Goal: Task Accomplishment & Management: Manage account settings

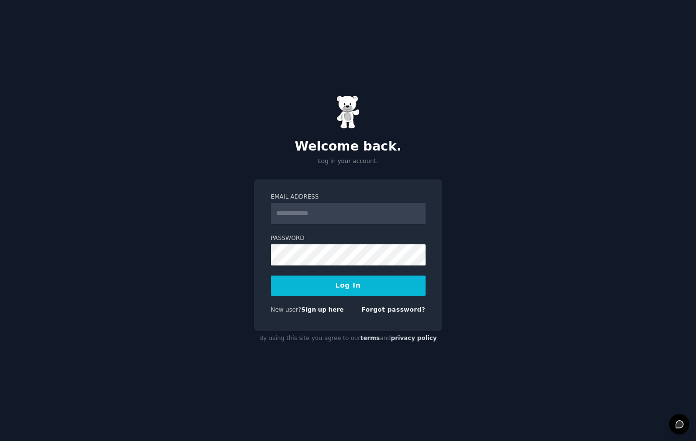
click at [345, 210] on input "Email Address" at bounding box center [348, 213] width 155 height 21
type input "**********"
click at [351, 286] on button "Log In" at bounding box center [348, 285] width 155 height 20
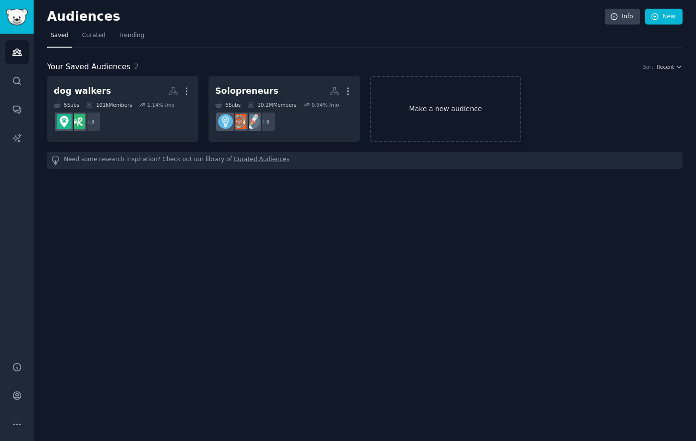
click at [413, 107] on link "Make a new audience" at bounding box center [445, 109] width 151 height 66
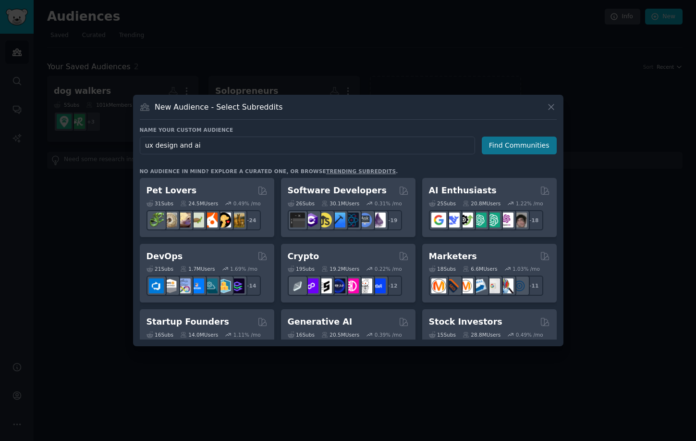
type input "ux design and ai"
click at [545, 136] on button "Find Communities" at bounding box center [519, 145] width 75 height 18
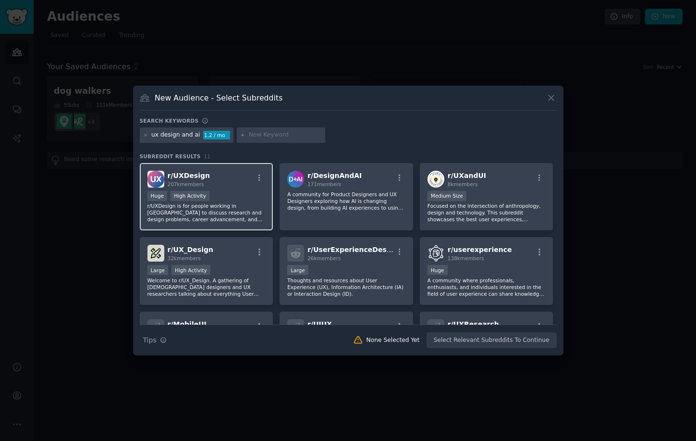
click at [246, 212] on p "r/UXDesign is for people working in [GEOGRAPHIC_DATA] to discuss research and d…" at bounding box center [207, 212] width 118 height 20
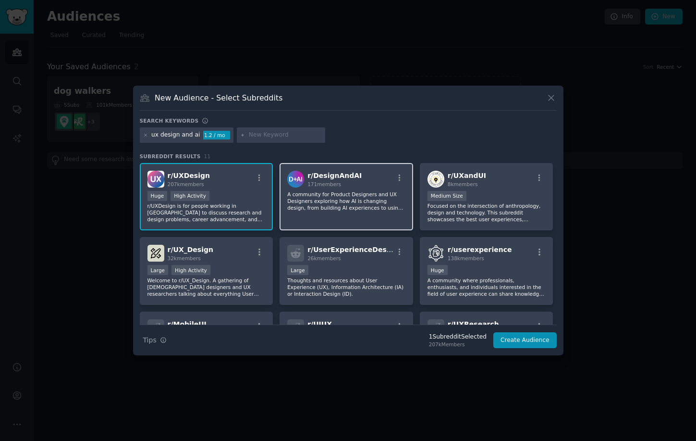
click at [345, 208] on p "A community for Product Designers and UX Designers exploring how AI is changing…" at bounding box center [346, 201] width 118 height 20
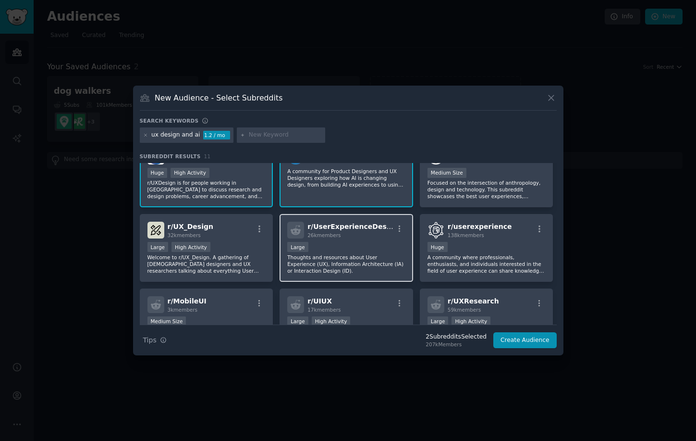
scroll to position [9, 0]
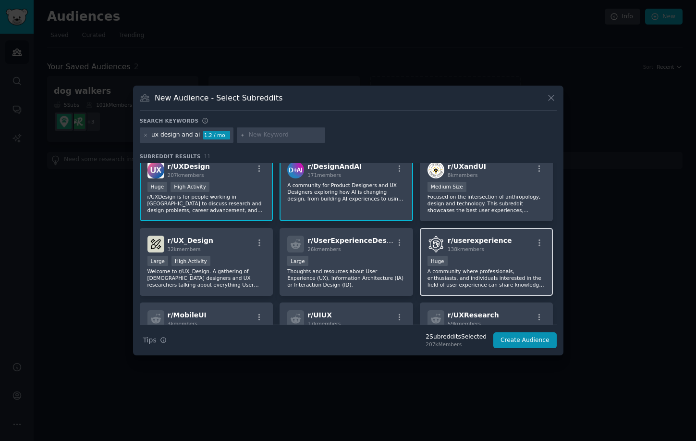
click at [464, 280] on p "A community where professionals, enthusiasts, and individuals interested in the…" at bounding box center [487, 278] width 118 height 20
click at [379, 187] on p "A community for Product Designers and UX Designers exploring how AI is changing…" at bounding box center [346, 192] width 118 height 20
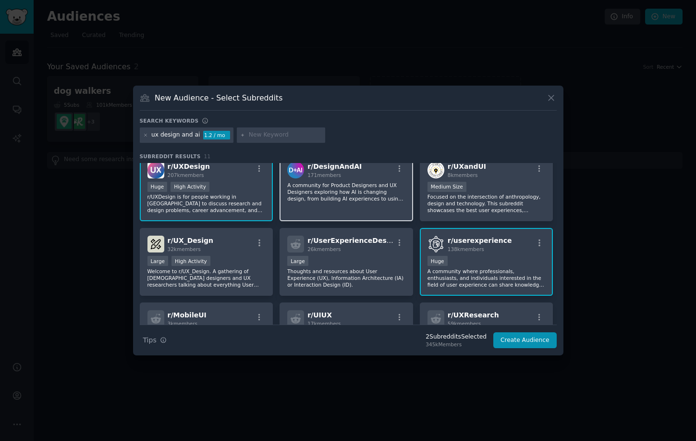
click at [371, 199] on p "A community for Product Designers and UX Designers exploring how AI is changing…" at bounding box center [346, 192] width 118 height 20
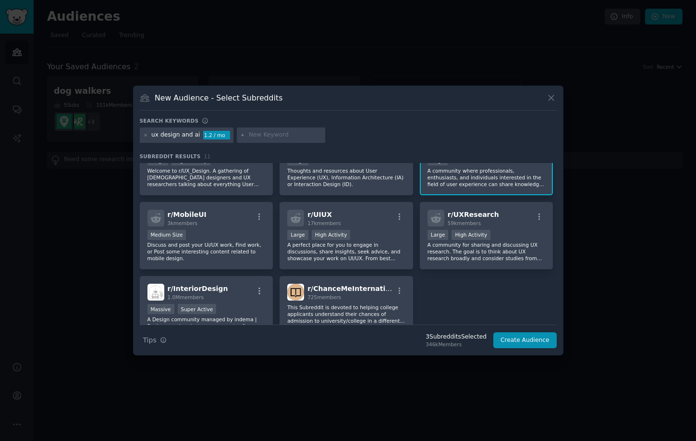
scroll to position [73, 0]
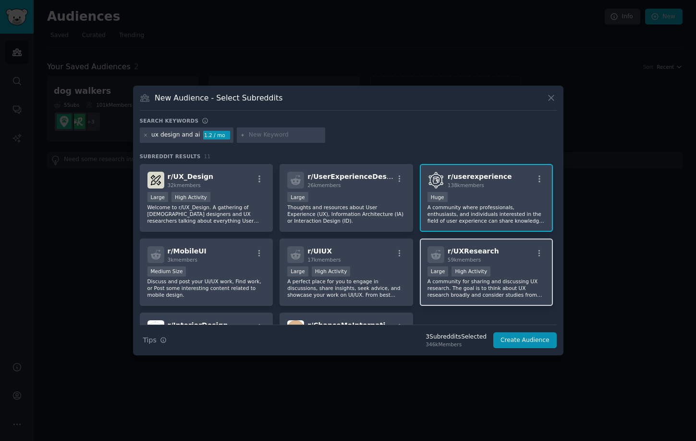
click at [530, 290] on p "A community for sharing and discussing UX research. The goal is to think about …" at bounding box center [487, 288] width 118 height 20
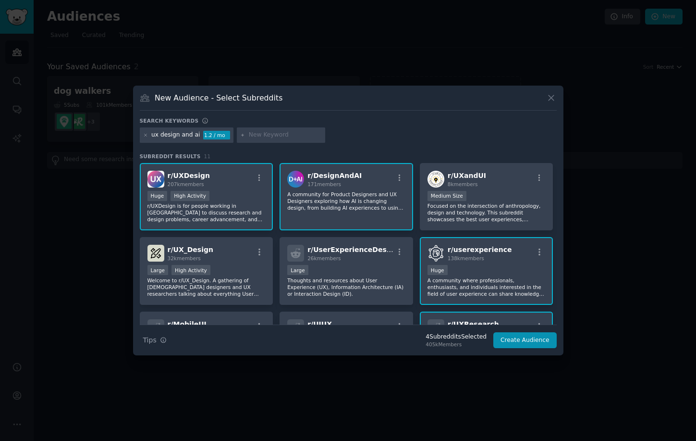
scroll to position [1, 0]
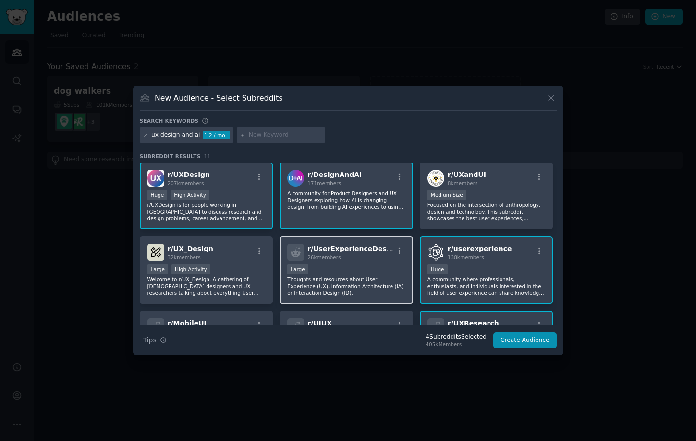
click at [378, 253] on h2 "r/ UserExperienceDesign 26k members" at bounding box center [351, 252] width 86 height 17
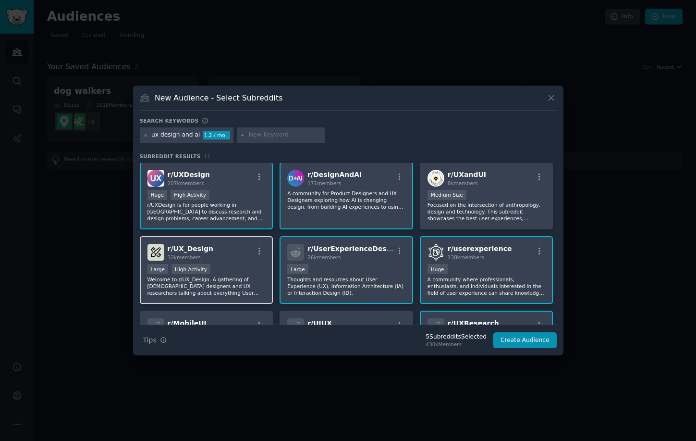
click at [215, 267] on div "Large High Activity" at bounding box center [207, 270] width 118 height 12
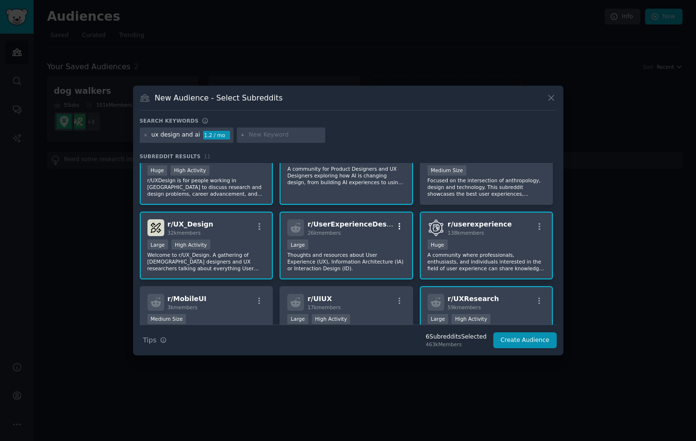
scroll to position [0, 0]
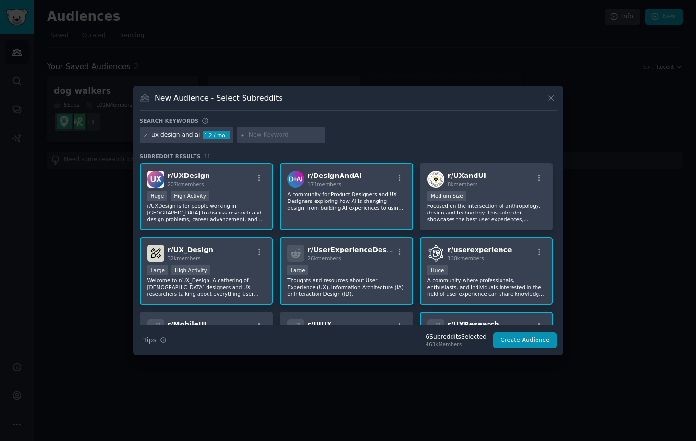
click at [179, 137] on div "ux design and ai" at bounding box center [175, 135] width 49 height 9
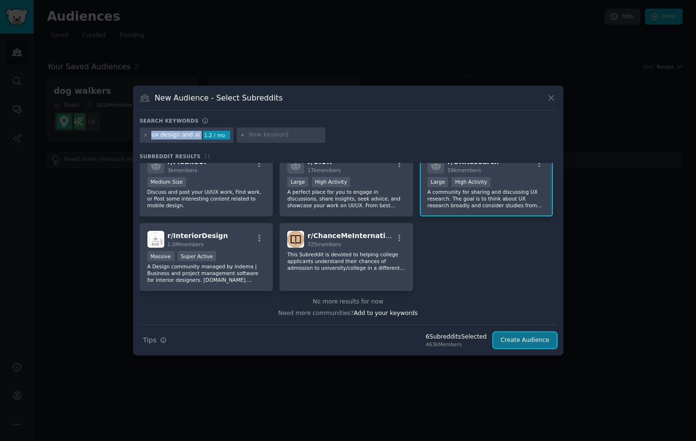
click at [520, 340] on button "Create Audience" at bounding box center [525, 340] width 63 height 16
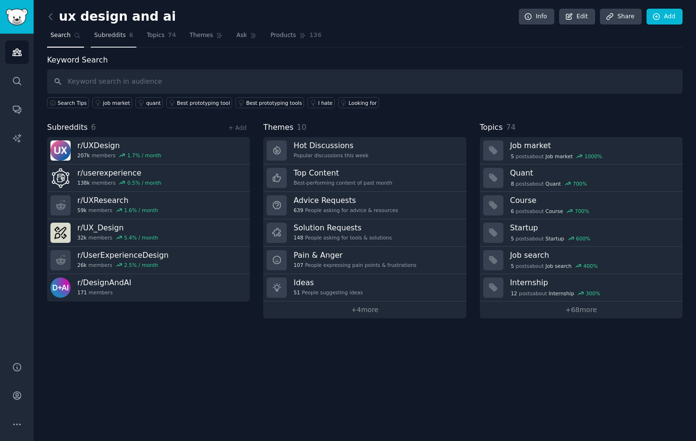
click at [112, 35] on span "Subreddits" at bounding box center [110, 35] width 32 height 9
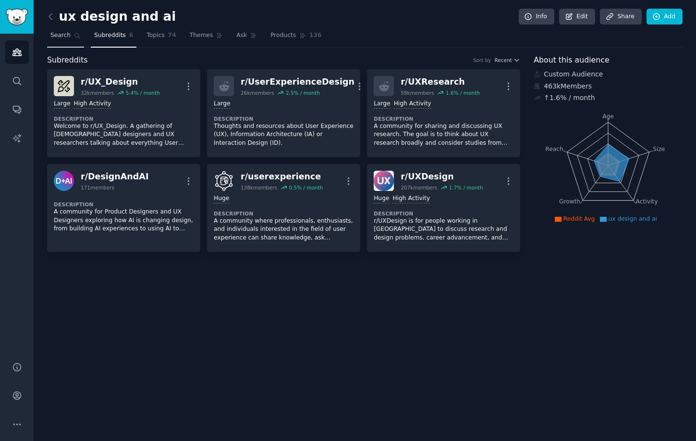
click at [65, 40] on link "Search" at bounding box center [65, 38] width 37 height 20
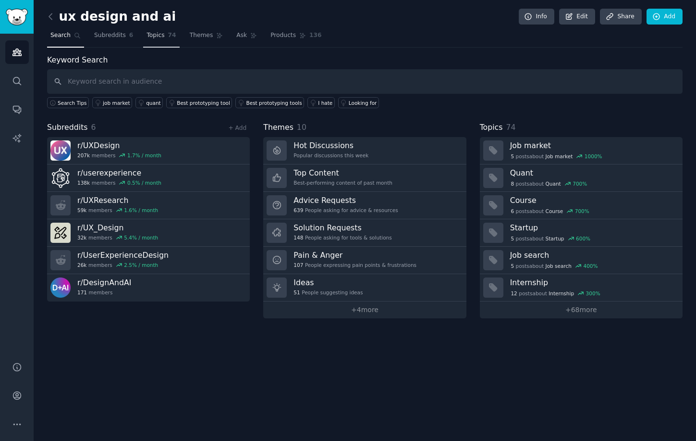
click at [165, 37] on link "Topics 74" at bounding box center [161, 38] width 36 height 20
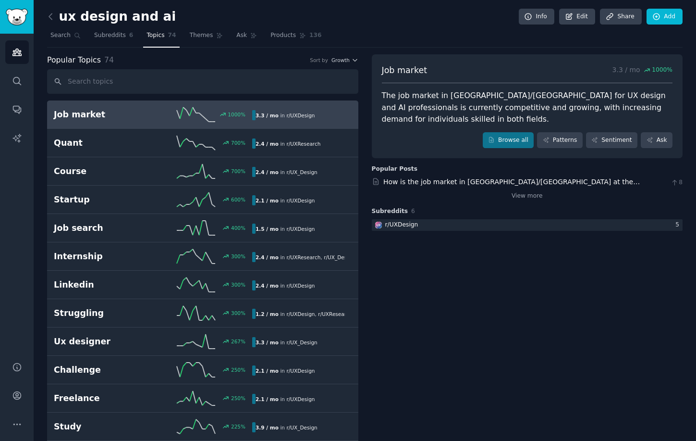
click at [354, 59] on icon "button" at bounding box center [355, 60] width 7 height 7
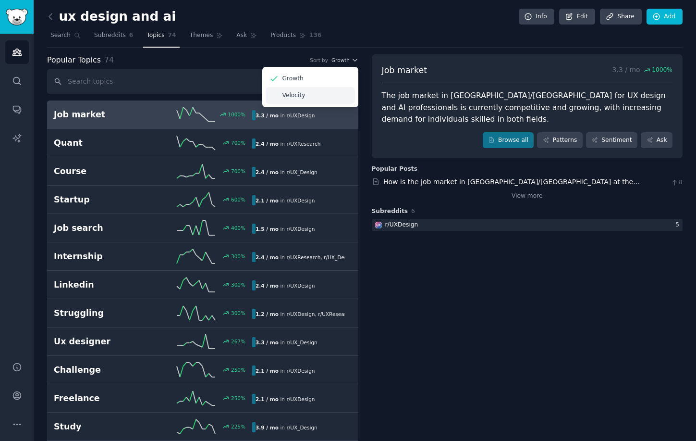
click at [301, 96] on p "Velocity" at bounding box center [294, 95] width 23 height 9
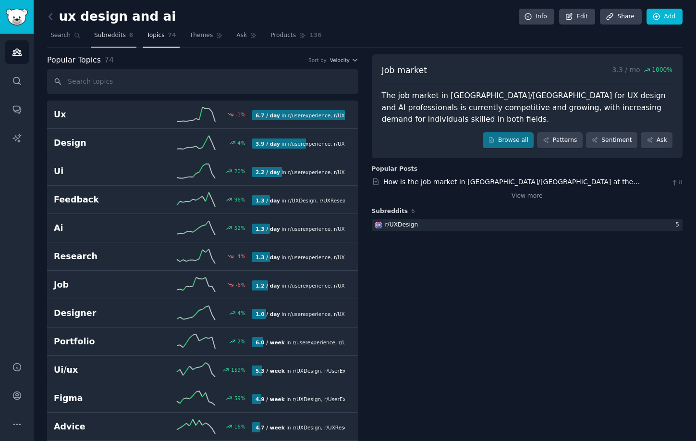
click at [110, 41] on link "Subreddits 6" at bounding box center [114, 38] width 46 height 20
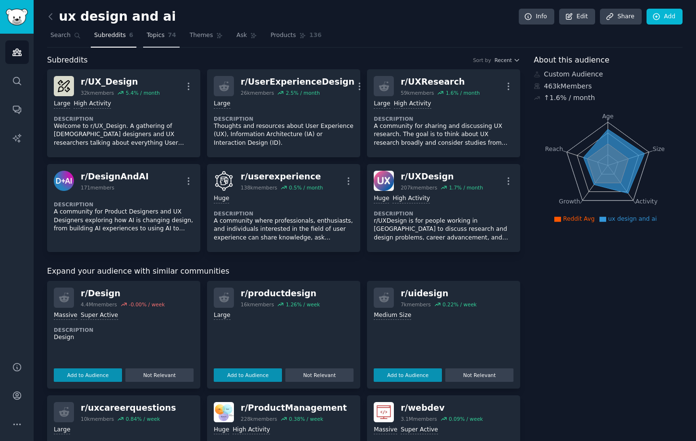
click at [153, 38] on span "Topics" at bounding box center [156, 35] width 18 height 9
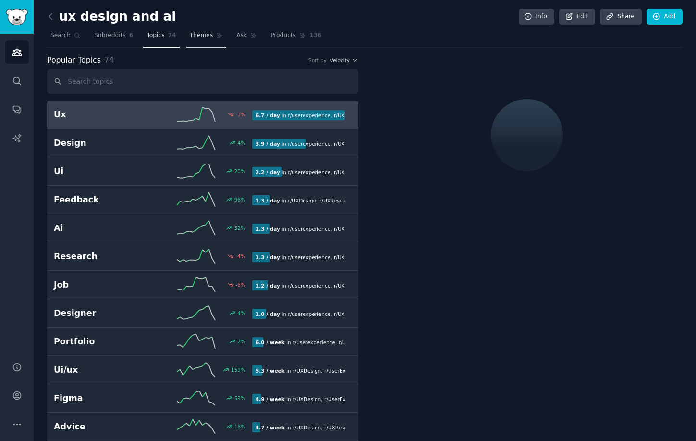
click at [210, 36] on span "Themes" at bounding box center [202, 35] width 24 height 9
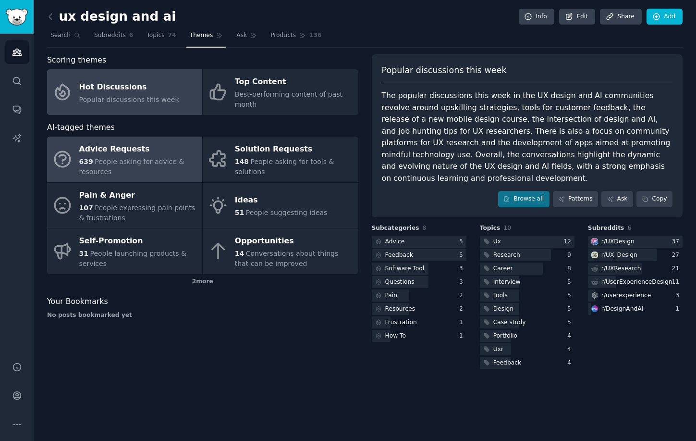
click at [117, 160] on span "People asking for advice & resources" at bounding box center [131, 167] width 105 height 18
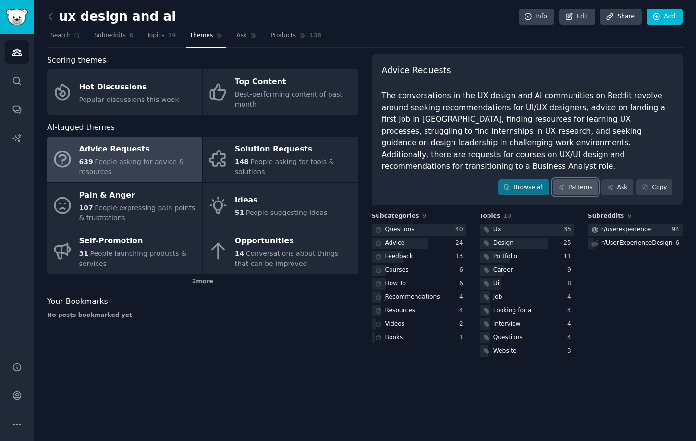
click at [575, 179] on link "Patterns" at bounding box center [575, 187] width 45 height 16
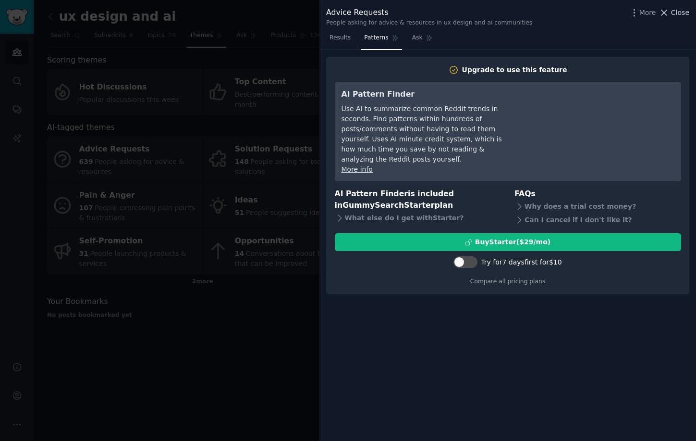
click at [683, 15] on span "Close" at bounding box center [680, 13] width 18 height 10
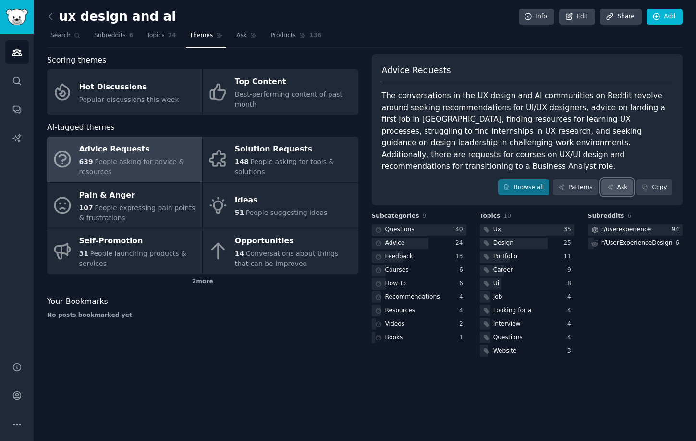
click at [610, 185] on icon at bounding box center [610, 187] width 5 height 5
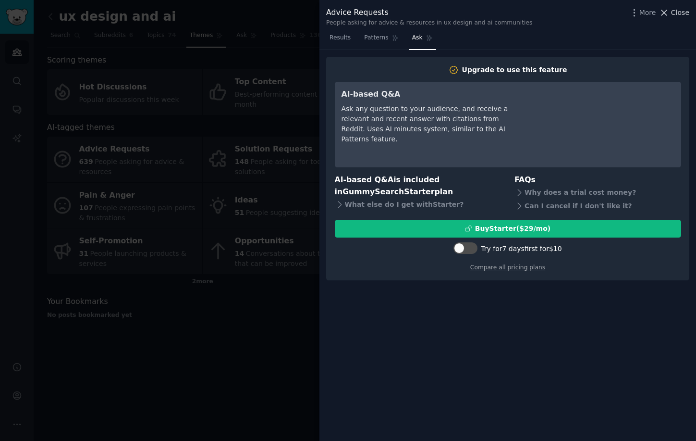
click at [673, 12] on span "Close" at bounding box center [680, 13] width 18 height 10
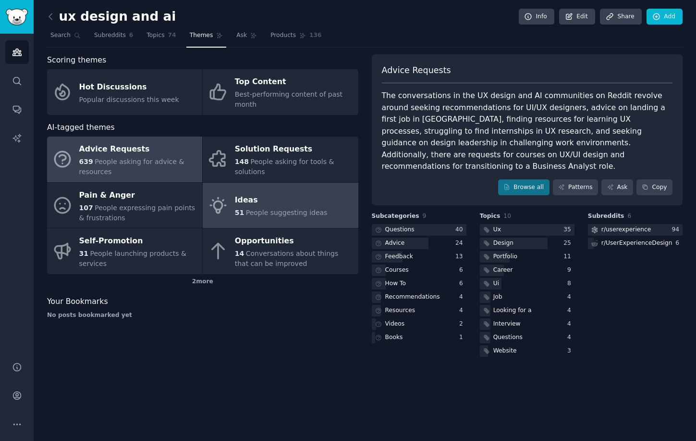
click at [261, 213] on span "People suggesting ideas" at bounding box center [287, 213] width 82 height 8
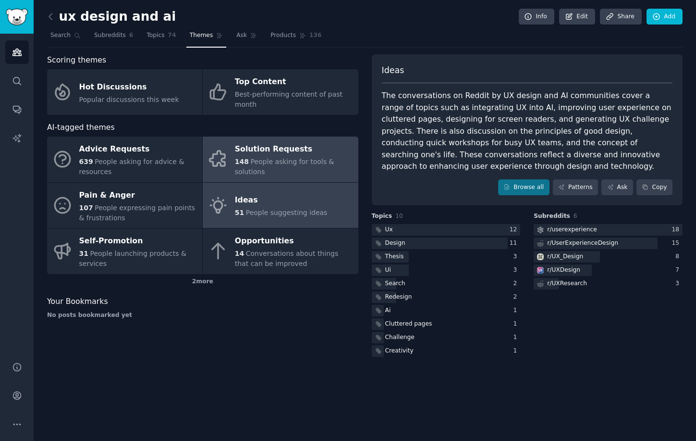
click at [313, 167] on div "148 People asking for tools & solutions" at bounding box center [294, 167] width 118 height 20
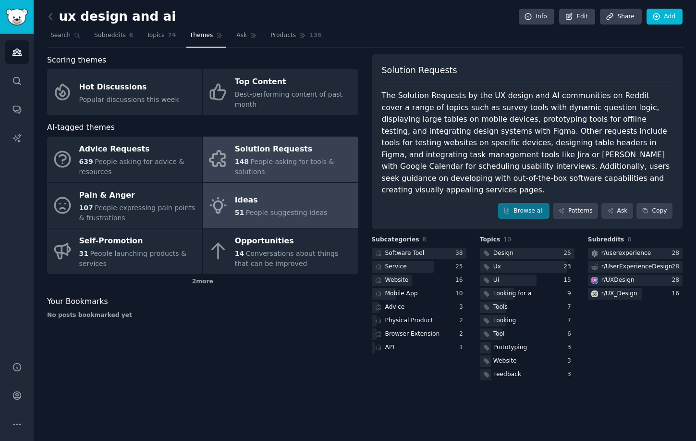
click at [294, 202] on div "Ideas" at bounding box center [281, 200] width 93 height 15
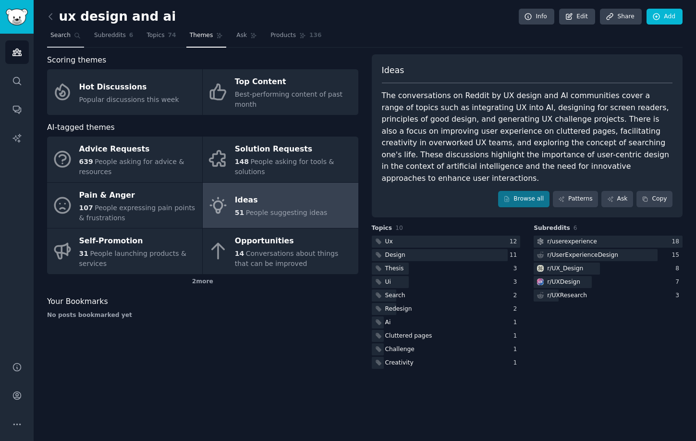
click at [63, 37] on span "Search" at bounding box center [60, 35] width 20 height 9
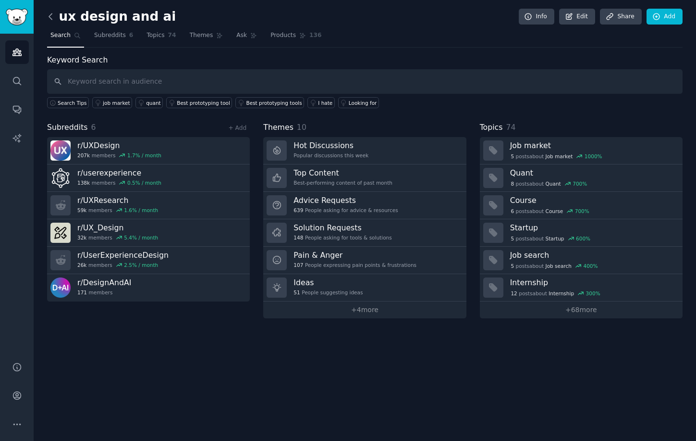
click at [50, 16] on icon at bounding box center [51, 17] width 10 height 10
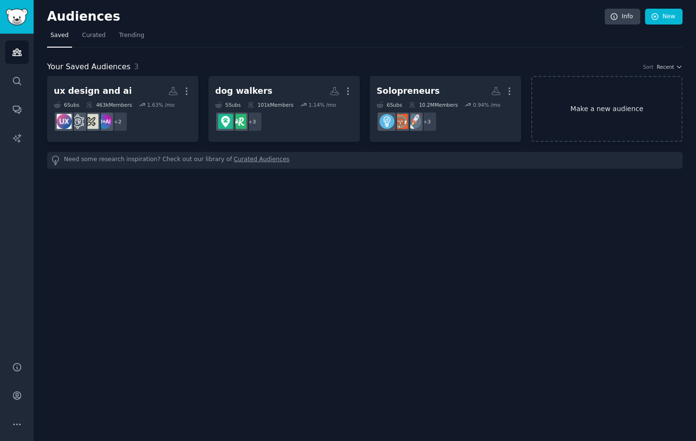
click at [613, 106] on link "Make a new audience" at bounding box center [607, 109] width 151 height 66
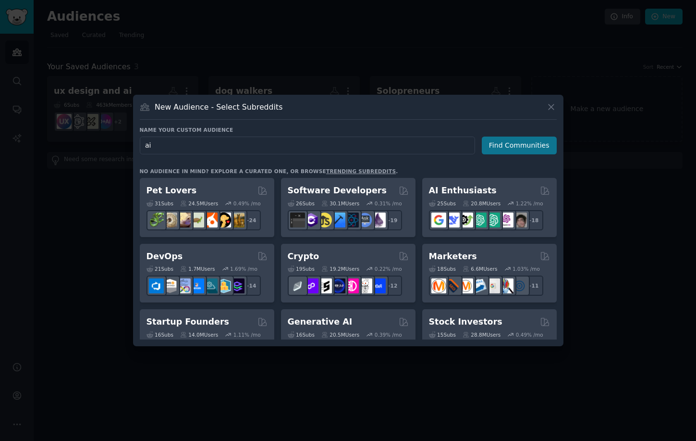
type input "ai"
click at [510, 147] on button "Find Communities" at bounding box center [519, 145] width 75 height 18
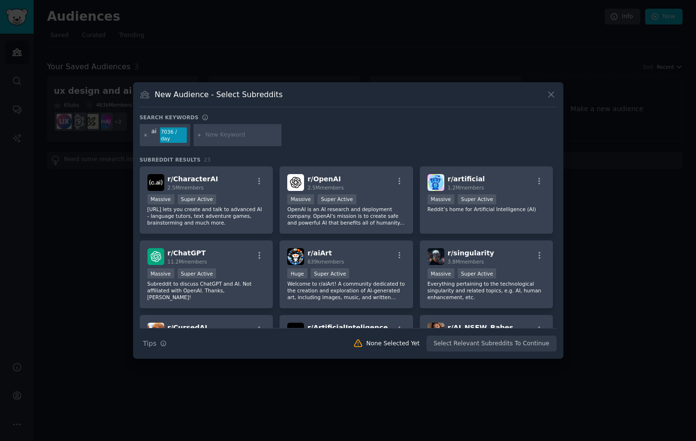
click at [144, 136] on icon at bounding box center [145, 135] width 5 height 5
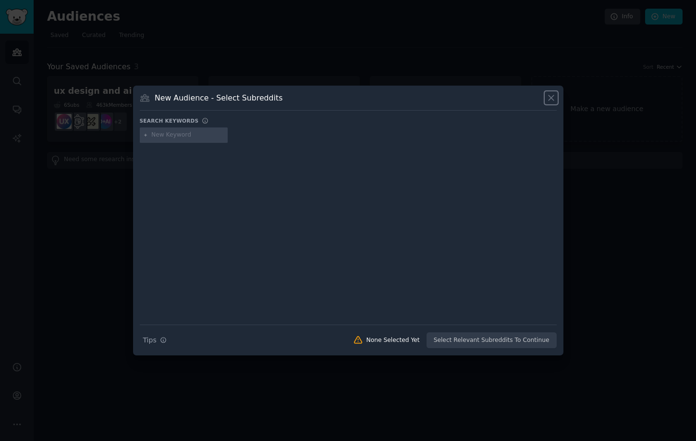
click at [550, 100] on icon at bounding box center [551, 98] width 10 height 10
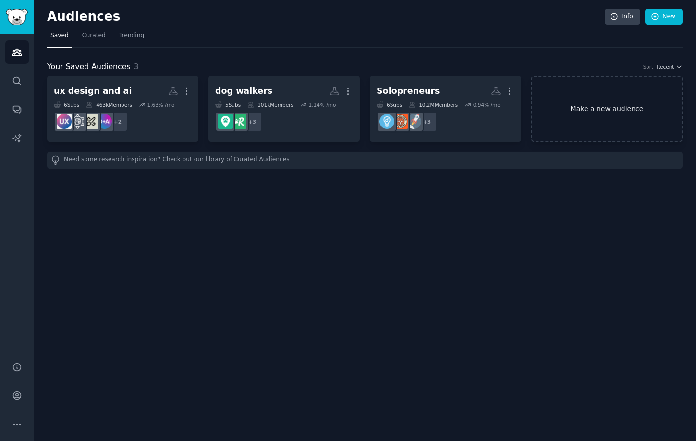
click at [593, 109] on link "Make a new audience" at bounding box center [607, 109] width 151 height 66
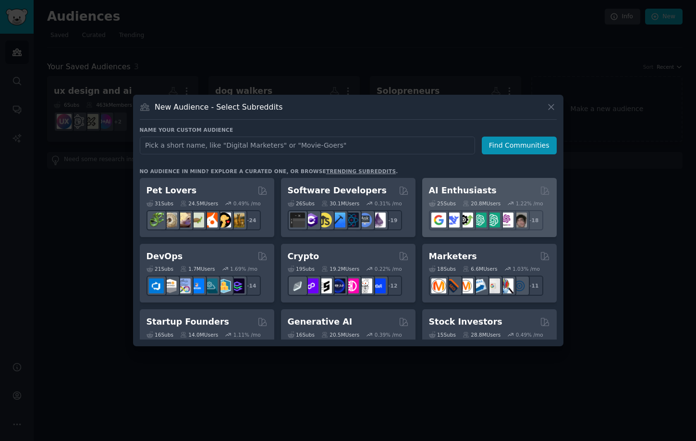
click at [468, 192] on h2 "AI Enthusiasts" at bounding box center [463, 191] width 68 height 12
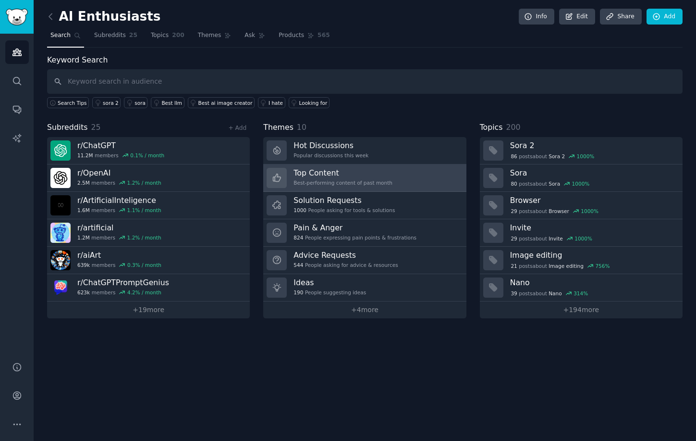
click at [339, 175] on h3 "Top Content" at bounding box center [343, 173] width 99 height 10
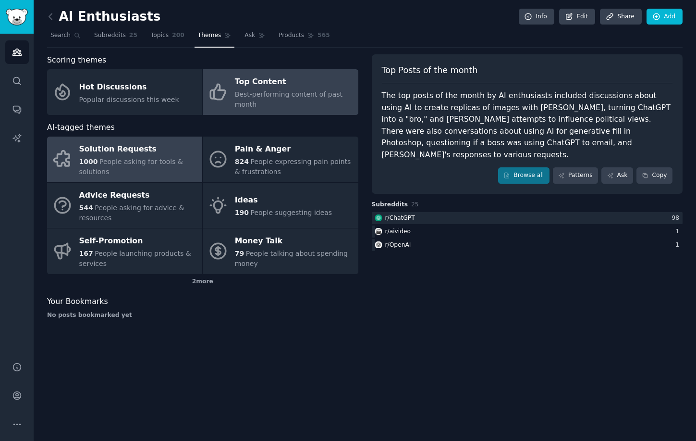
click at [133, 151] on div "Solution Requests" at bounding box center [138, 149] width 118 height 15
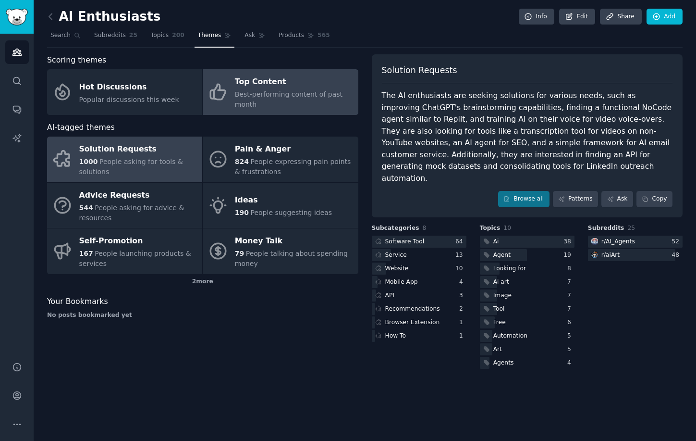
click at [273, 104] on div "Best-performing content of past month" at bounding box center [294, 99] width 118 height 20
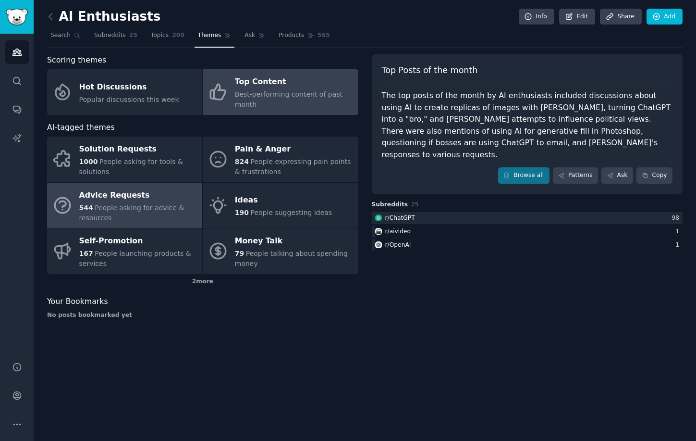
click at [103, 203] on div "544 People asking for advice & resources" at bounding box center [138, 213] width 118 height 20
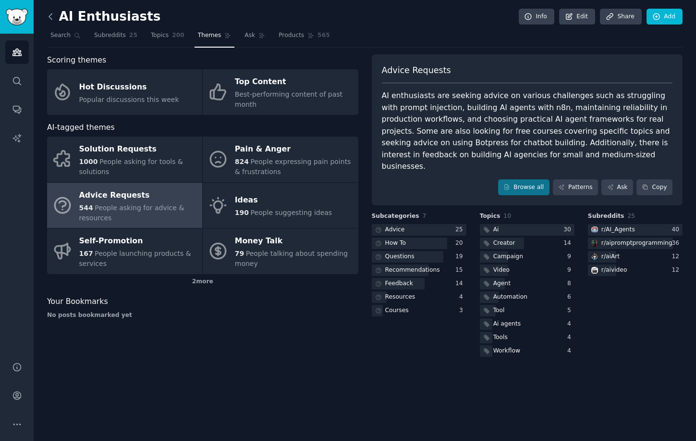
click at [53, 16] on icon at bounding box center [51, 17] width 10 height 10
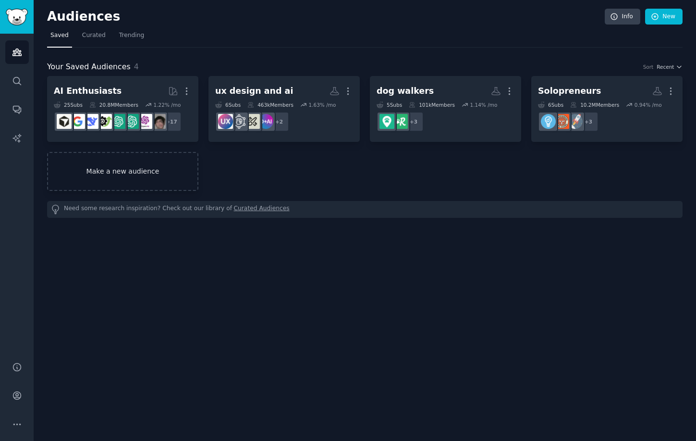
click at [175, 170] on link "Make a new audience" at bounding box center [122, 171] width 151 height 39
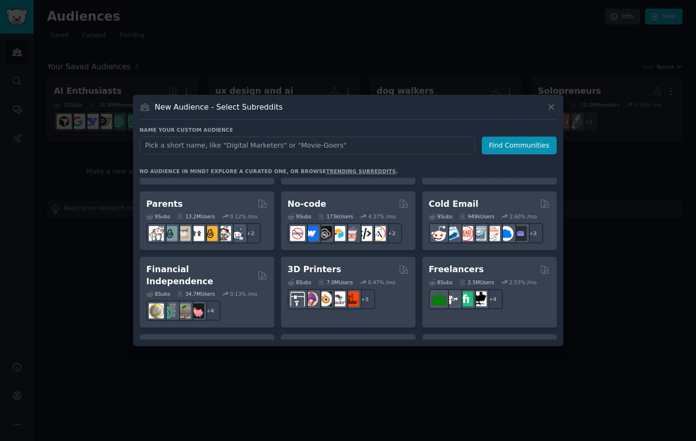
scroll to position [447, 0]
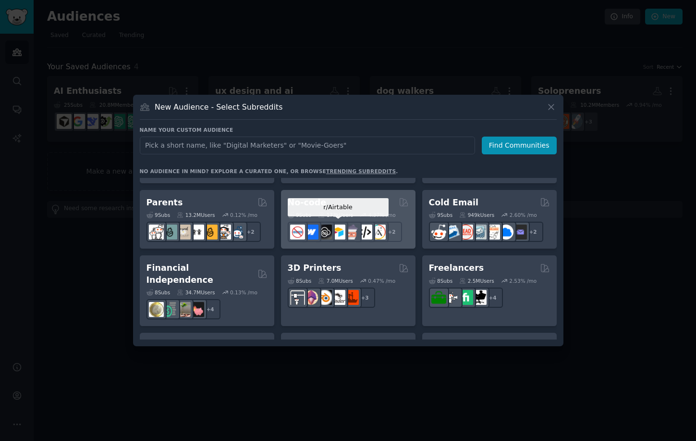
click at [340, 222] on div at bounding box center [338, 232] width 20 height 20
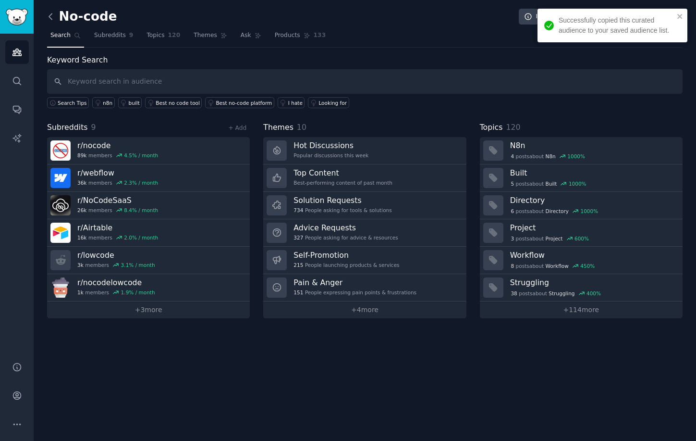
click at [49, 15] on icon at bounding box center [51, 17] width 10 height 10
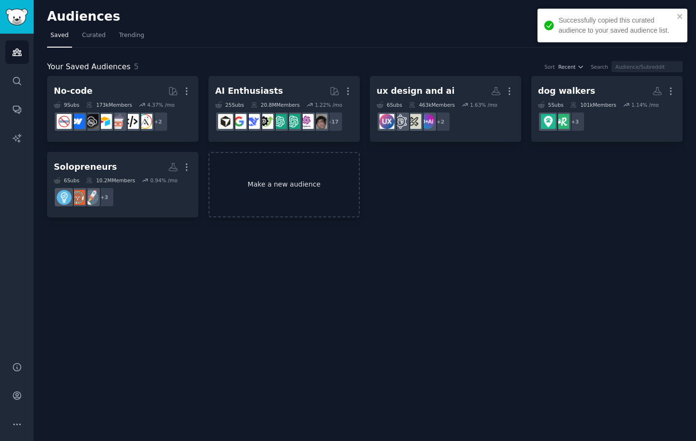
click at [240, 187] on link "Make a new audience" at bounding box center [284, 185] width 151 height 66
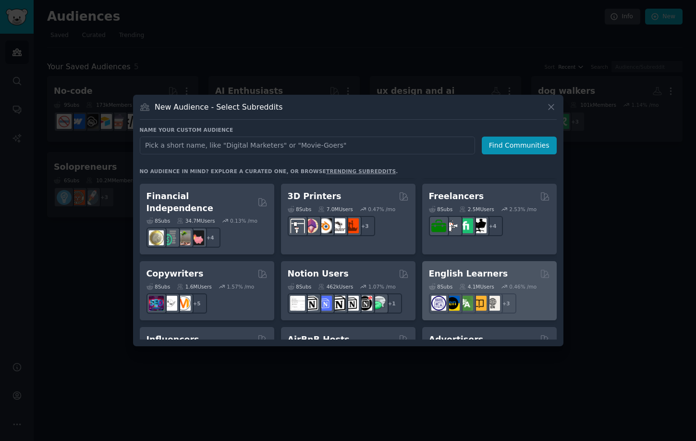
scroll to position [518, 0]
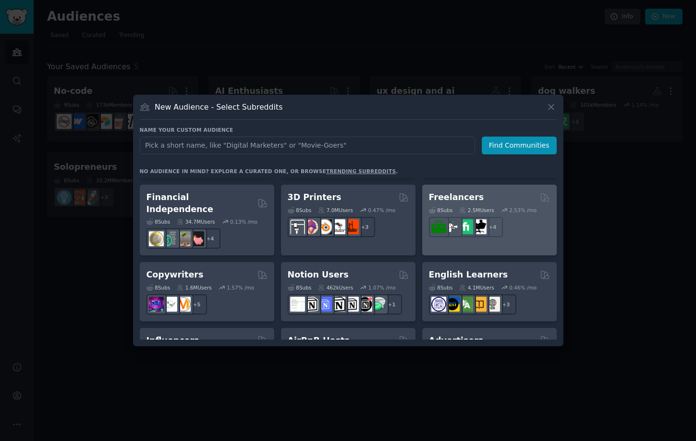
click at [509, 217] on div "+ 4" at bounding box center [489, 227] width 121 height 20
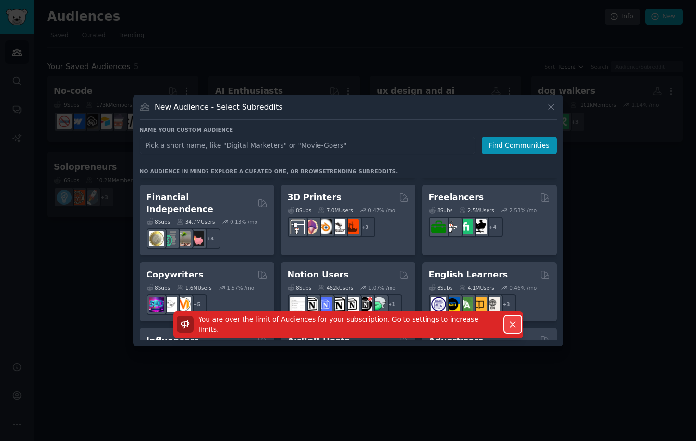
click at [515, 327] on icon "button" at bounding box center [512, 324] width 5 height 5
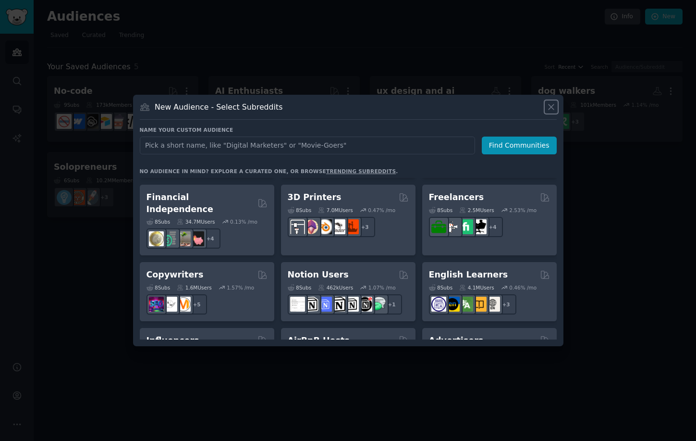
click at [551, 108] on icon at bounding box center [551, 107] width 10 height 10
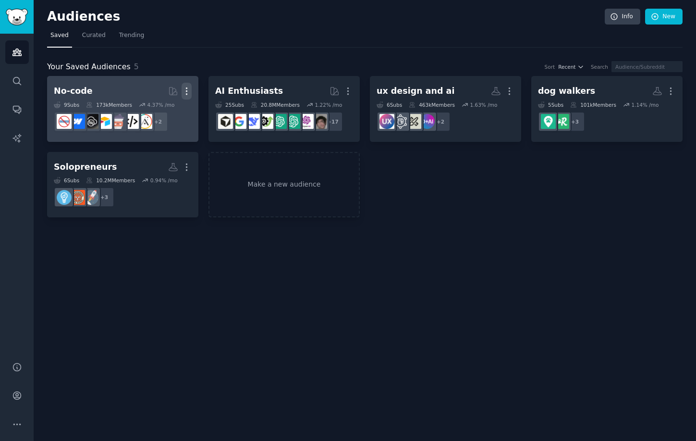
click at [189, 91] on icon "button" at bounding box center [187, 91] width 10 height 10
click at [164, 110] on p "Delete" at bounding box center [160, 111] width 22 height 10
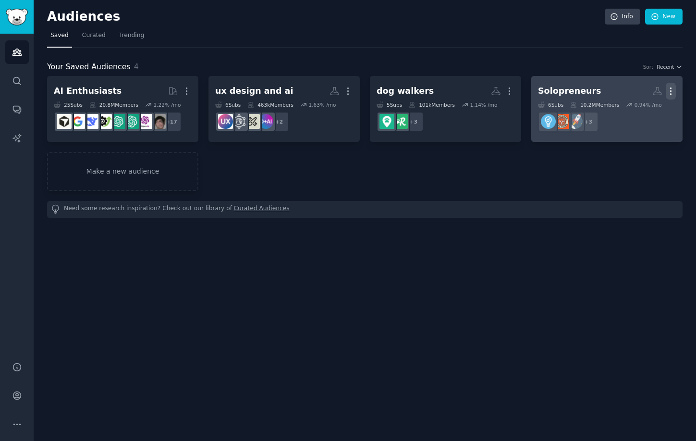
click at [670, 89] on icon "button" at bounding box center [671, 91] width 10 height 10
click at [634, 114] on div "Delete" at bounding box center [638, 111] width 46 height 20
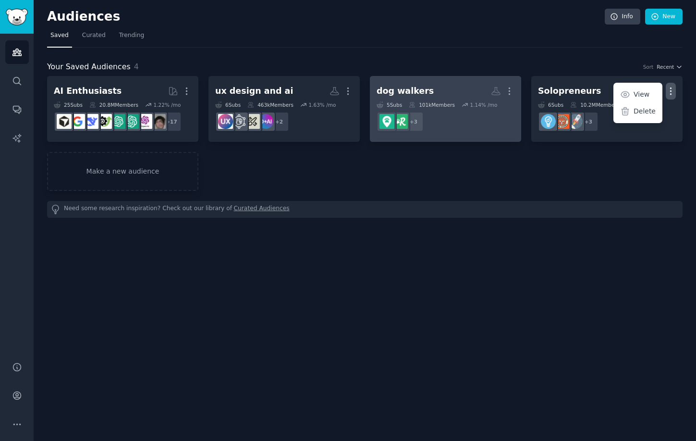
click at [518, 90] on link "dog walkers More 5 Sub s 101k Members 1.14 % /mo + 3" at bounding box center [445, 109] width 151 height 66
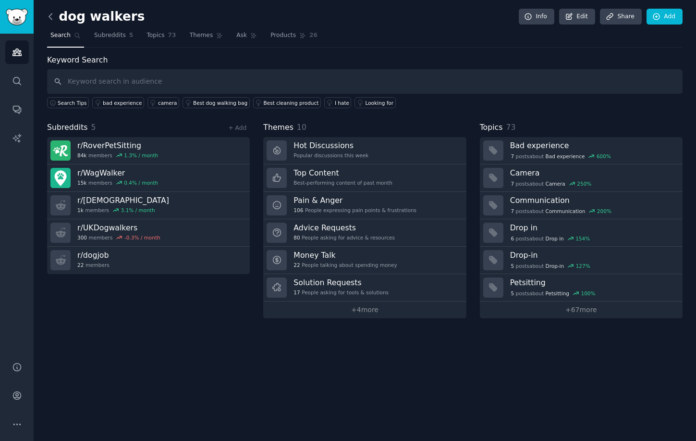
click at [55, 12] on icon at bounding box center [51, 17] width 10 height 10
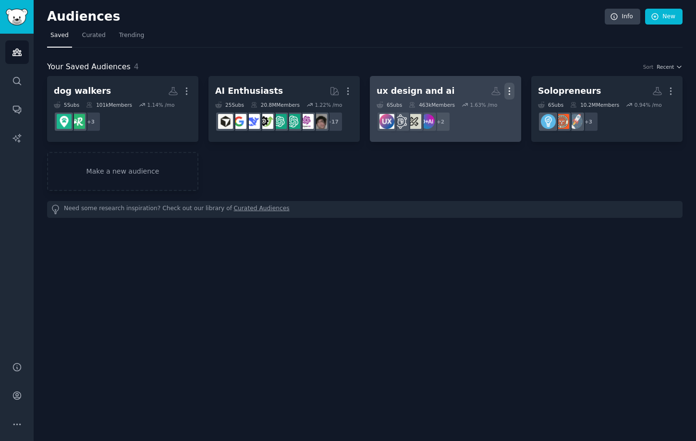
click at [509, 90] on icon "button" at bounding box center [510, 91] width 10 height 10
click at [482, 113] on p "Delete" at bounding box center [483, 111] width 22 height 10
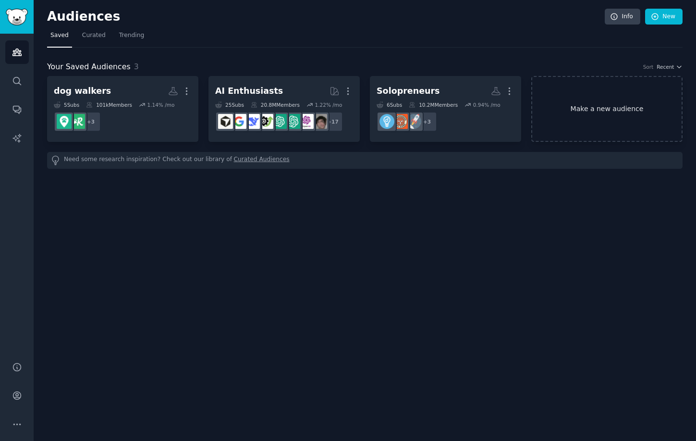
click at [629, 95] on link "Make a new audience" at bounding box center [607, 109] width 151 height 66
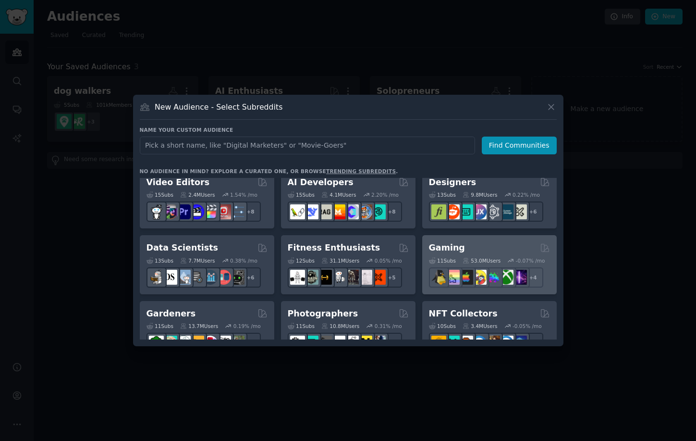
scroll to position [206, 0]
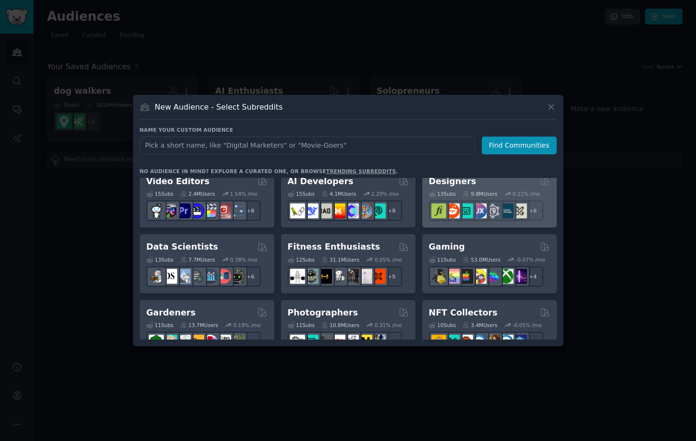
click at [496, 195] on div "9.8M Users" at bounding box center [480, 193] width 35 height 7
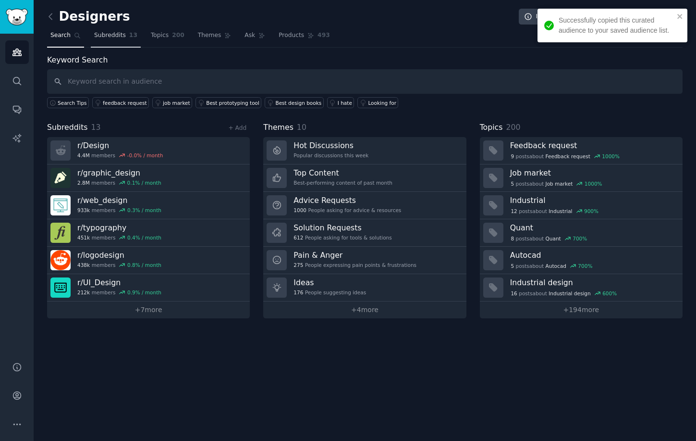
click at [112, 37] on span "Subreddits" at bounding box center [110, 35] width 32 height 9
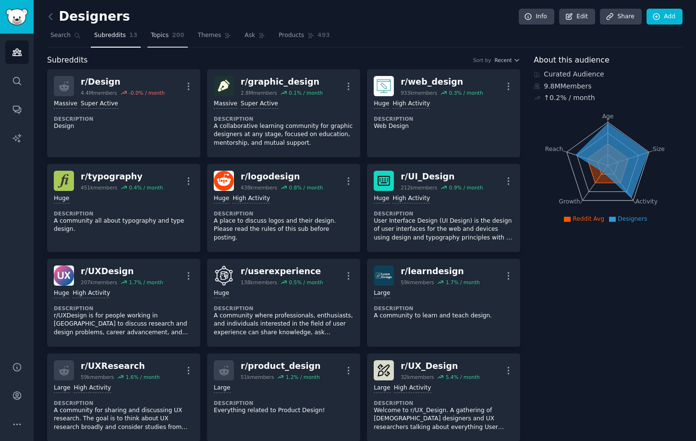
click at [164, 35] on span "Topics" at bounding box center [160, 35] width 18 height 9
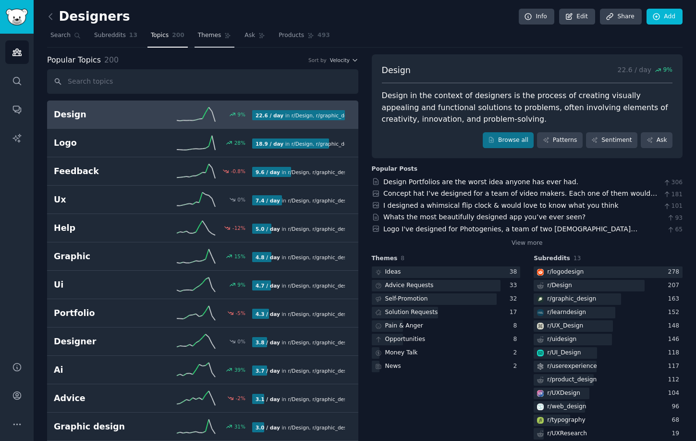
click at [211, 42] on link "Themes" at bounding box center [215, 38] width 40 height 20
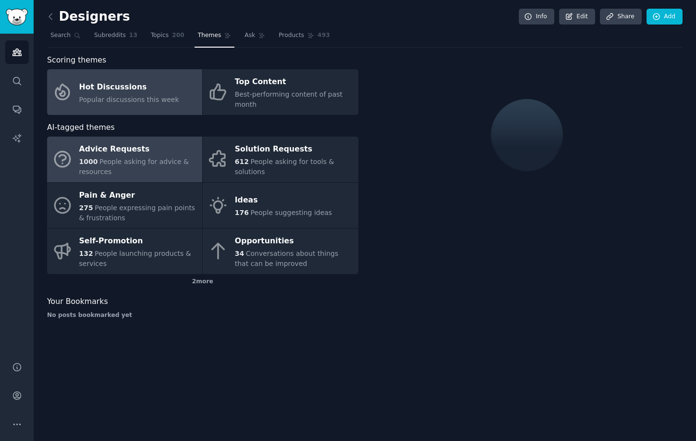
click at [149, 153] on div "Advice Requests" at bounding box center [138, 149] width 118 height 15
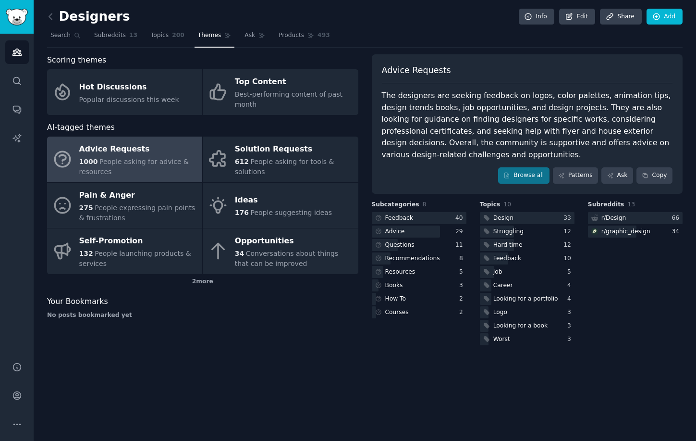
click at [56, 7] on div "Designers Info Edit Share Add Search Subreddits 13 Topics 200 Themes Ask Produc…" at bounding box center [365, 220] width 663 height 441
click at [47, 12] on div "Designers Info Edit Share Add Search Subreddits 13 Topics 200 Themes Ask Produc…" at bounding box center [365, 220] width 663 height 441
click at [44, 13] on div "Designers Info Edit Share Add Search Subreddits 13 Topics 200 Themes Ask Produc…" at bounding box center [365, 220] width 663 height 441
click at [49, 16] on icon at bounding box center [50, 16] width 3 height 6
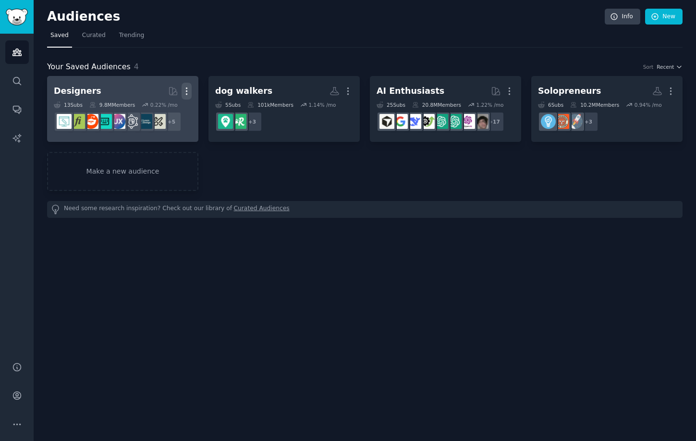
click at [185, 88] on icon "button" at bounding box center [187, 91] width 10 height 10
click at [162, 113] on p "Delete" at bounding box center [160, 111] width 22 height 10
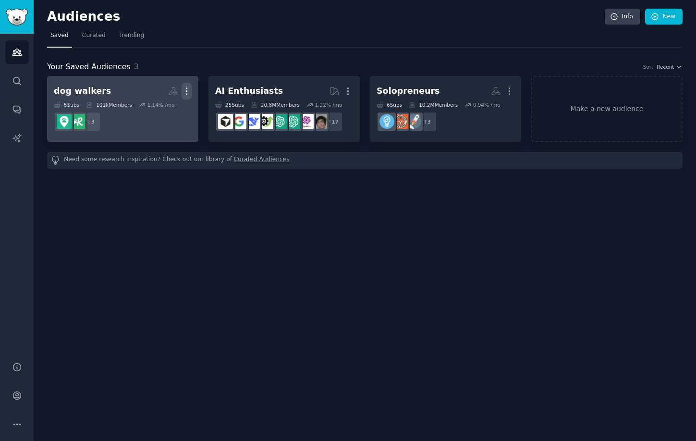
click at [186, 91] on icon "button" at bounding box center [186, 91] width 1 height 7
click at [161, 109] on p "Delete" at bounding box center [160, 111] width 22 height 10
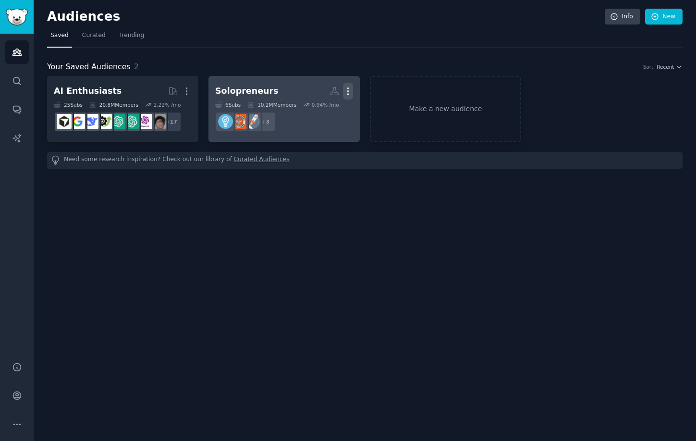
click at [351, 89] on icon "button" at bounding box center [348, 91] width 10 height 10
click at [321, 112] on p "Delete" at bounding box center [322, 111] width 22 height 10
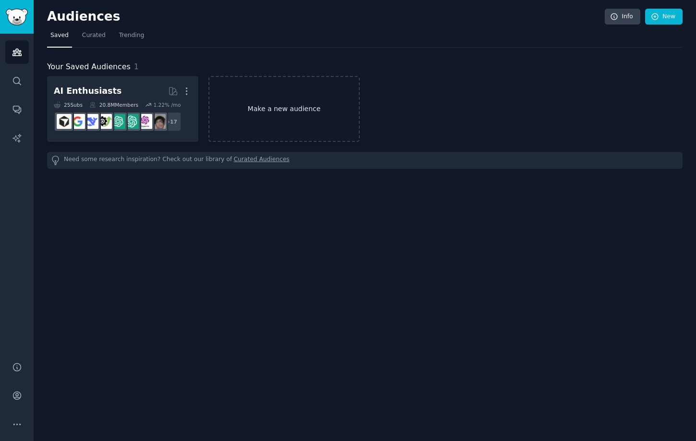
click at [298, 105] on link "Make a new audience" at bounding box center [284, 109] width 151 height 66
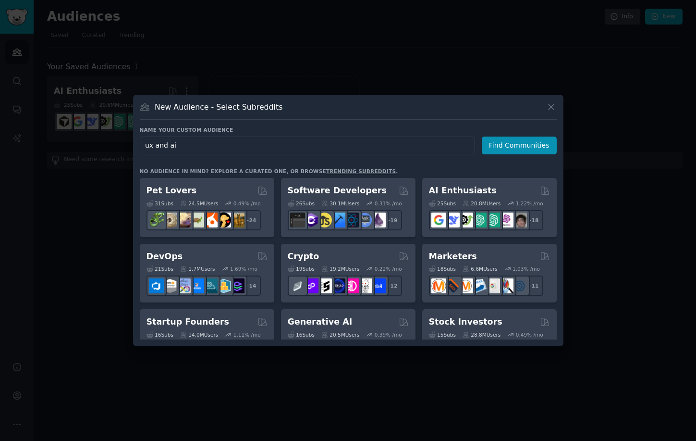
drag, startPoint x: 155, startPoint y: 147, endPoint x: 234, endPoint y: 147, distance: 78.3
click at [208, 147] on input "ux and ai" at bounding box center [307, 145] width 335 height 18
type input "ux"
click button "Find Communities" at bounding box center [519, 145] width 75 height 18
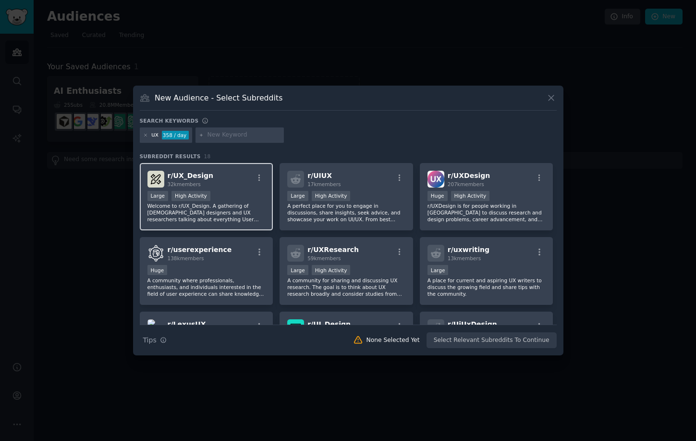
click at [248, 197] on div "Large High Activity" at bounding box center [207, 197] width 118 height 12
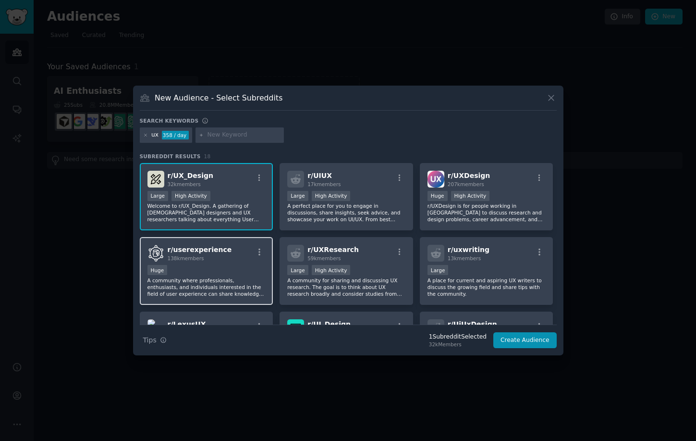
click at [237, 274] on div "Huge" at bounding box center [207, 271] width 118 height 12
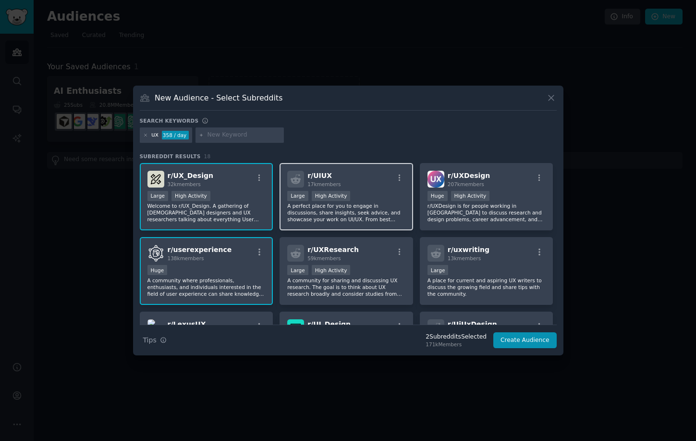
click at [376, 217] on p "A perfect place for you to engage in discussions, share insights, seek advice, …" at bounding box center [346, 212] width 118 height 20
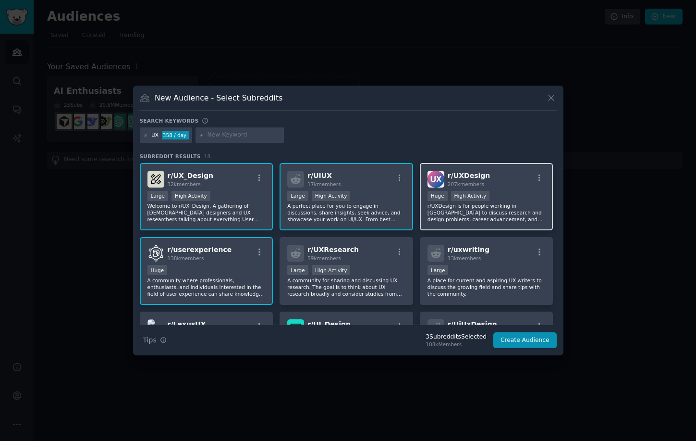
click at [502, 211] on p "r/UXDesign is for people working in [GEOGRAPHIC_DATA] to discuss research and d…" at bounding box center [487, 212] width 118 height 20
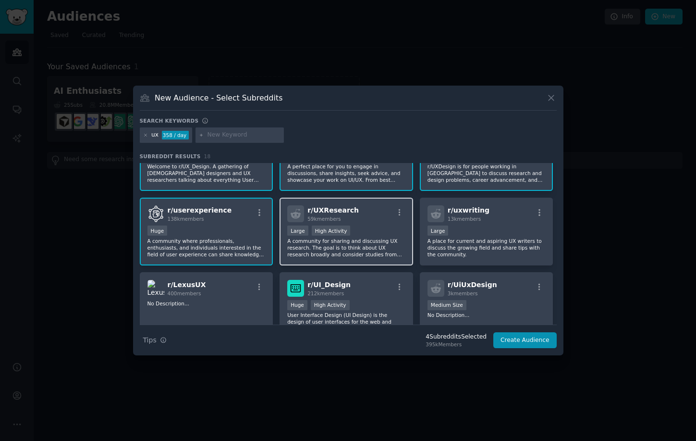
scroll to position [47, 0]
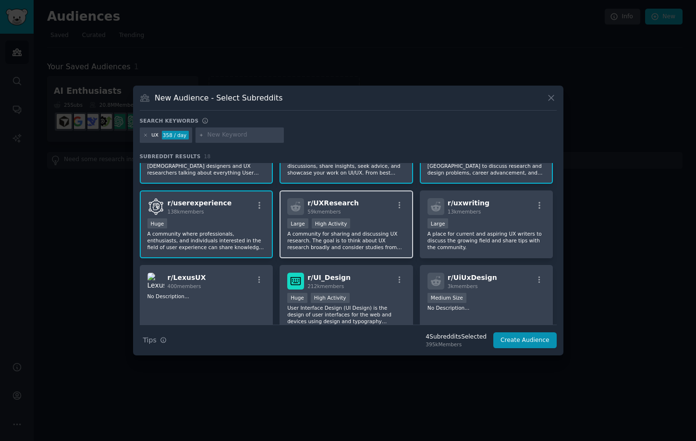
click at [390, 237] on p "A community for sharing and discussing UX research. The goal is to think about …" at bounding box center [346, 240] width 118 height 20
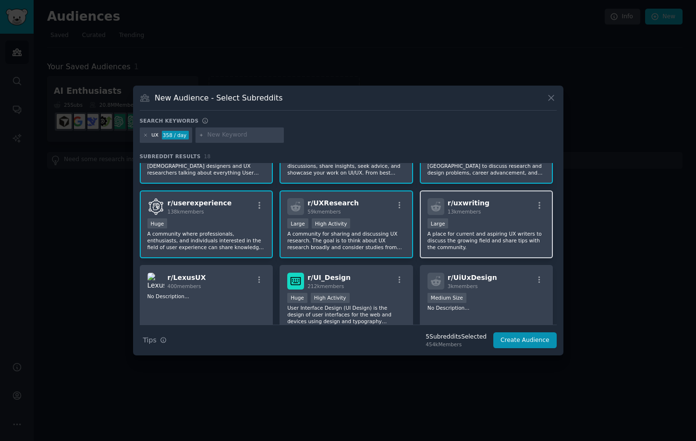
click at [484, 228] on div "Large" at bounding box center [487, 224] width 118 height 12
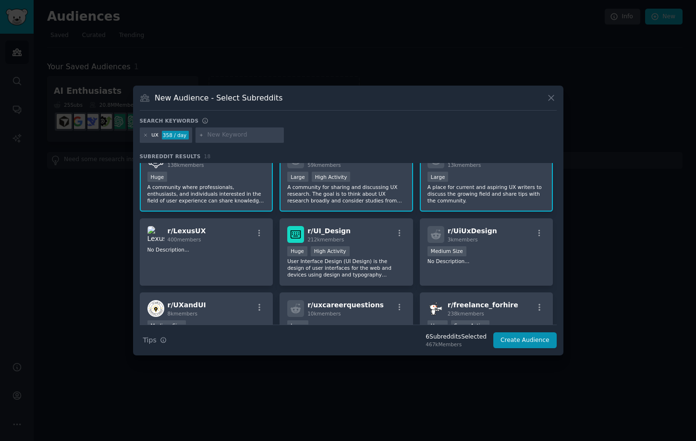
scroll to position [102, 0]
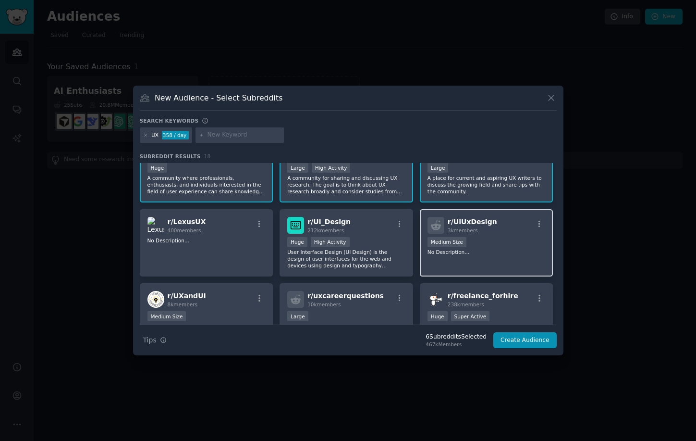
click at [505, 243] on div "Medium Size" at bounding box center [487, 243] width 118 height 12
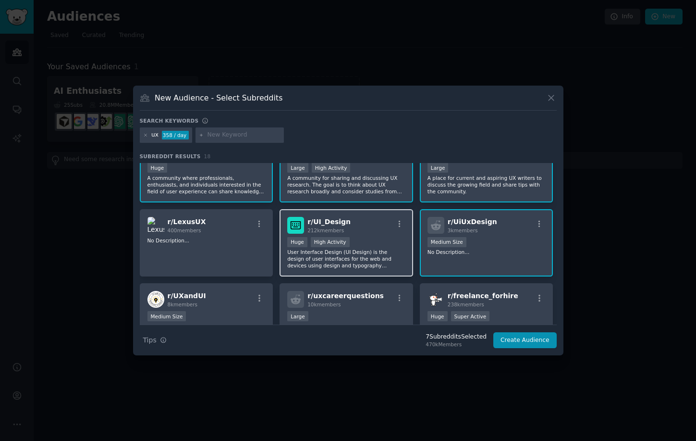
click at [388, 238] on div "Huge High Activity" at bounding box center [346, 243] width 118 height 12
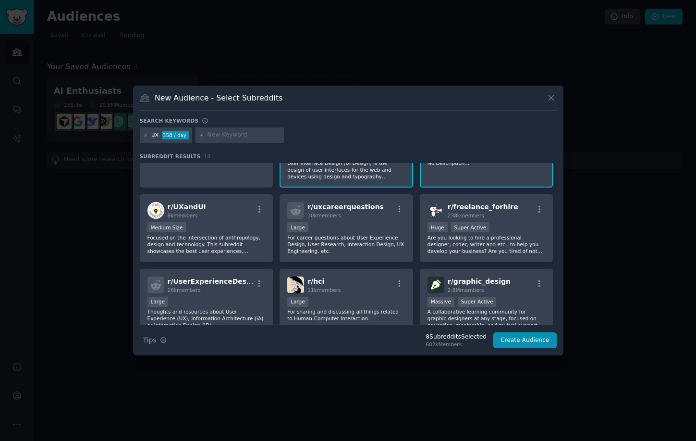
scroll to position [192, 0]
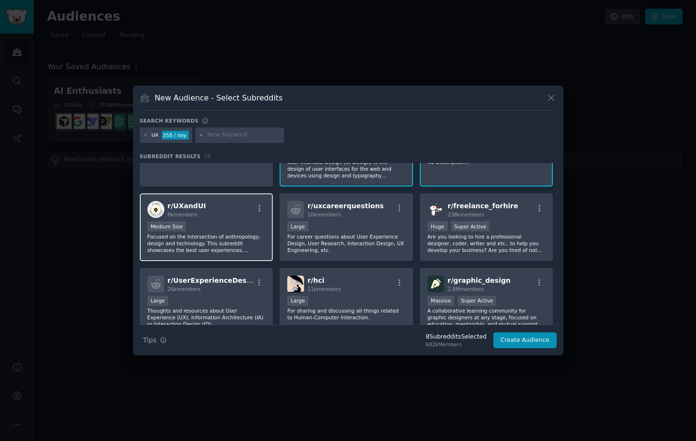
click at [230, 239] on p "Focused on the intersection of anthropology, design and technology. This subred…" at bounding box center [207, 243] width 118 height 20
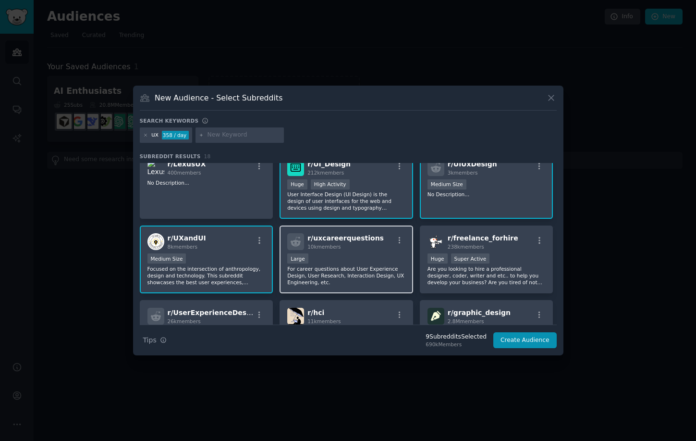
scroll to position [161, 0]
click at [398, 205] on p "User Interface Design (UI Design) is the design of user interfaces for the web …" at bounding box center [346, 200] width 118 height 20
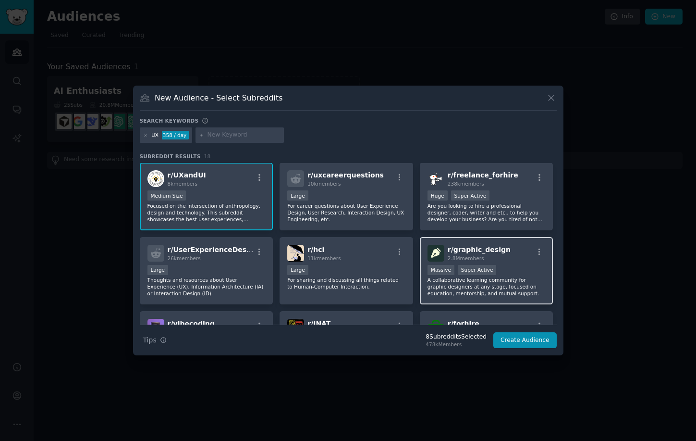
scroll to position [226, 0]
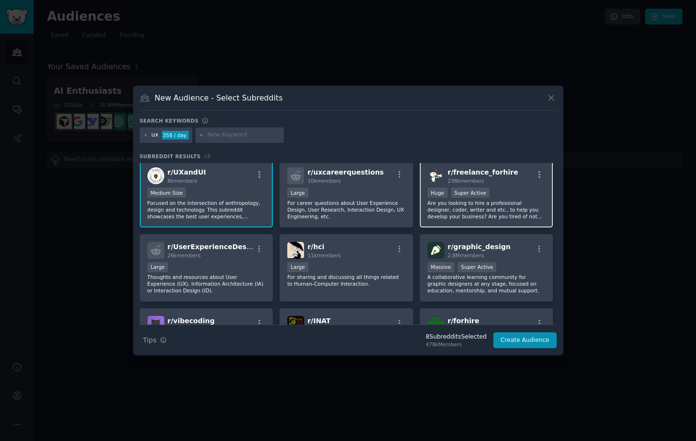
click at [508, 212] on p "Are you looking to hire a professional designer, coder, writer and etc.. to hel…" at bounding box center [487, 209] width 118 height 20
click at [376, 221] on div "r/ uxcareerquestions 10k members Large For career questions about User Experien…" at bounding box center [347, 194] width 134 height 68
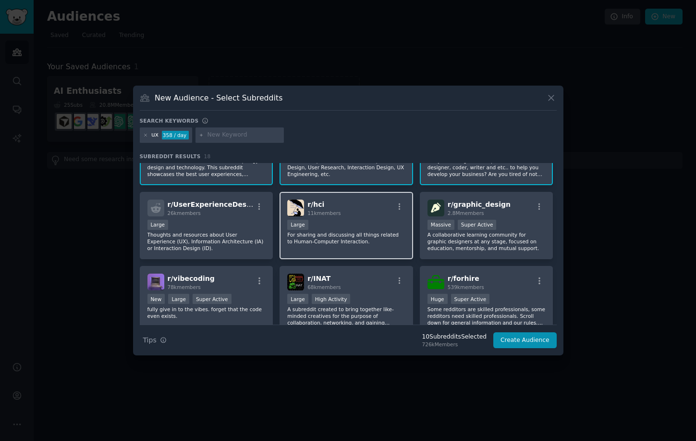
scroll to position [273, 0]
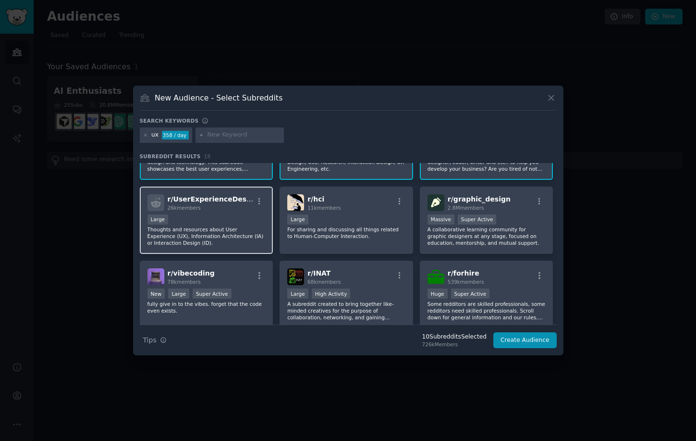
click at [240, 249] on div "r/ UserExperienceDesign 26k members Large Thoughts and resources about User Exp…" at bounding box center [207, 220] width 134 height 68
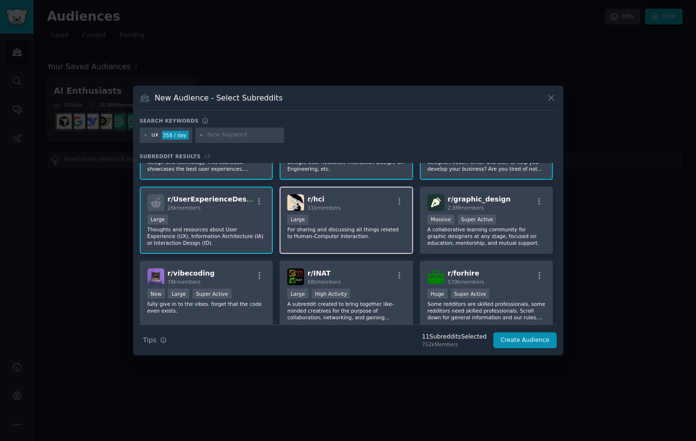
click at [375, 236] on p "For sharing and discussing all things related to Human-Computer Interaction." at bounding box center [346, 232] width 118 height 13
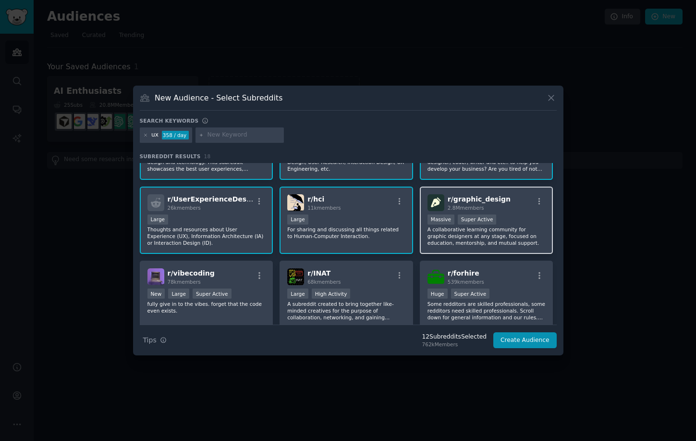
scroll to position [311, 0]
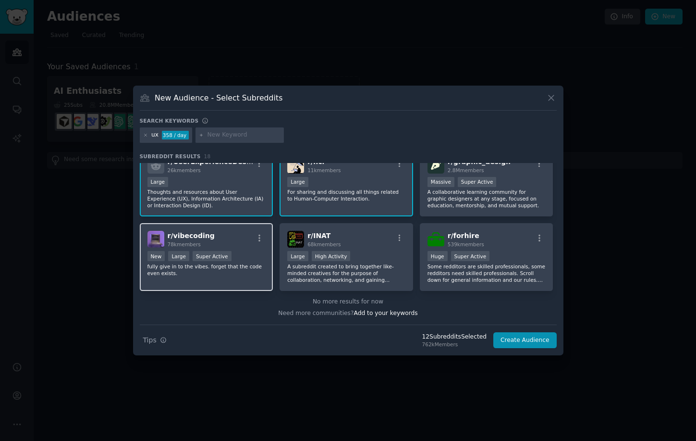
click at [238, 236] on div "r/ vibecoding 78k members" at bounding box center [207, 239] width 118 height 17
click at [252, 265] on p "fully give in to the vibes. forget that the code even exists." at bounding box center [207, 269] width 118 height 13
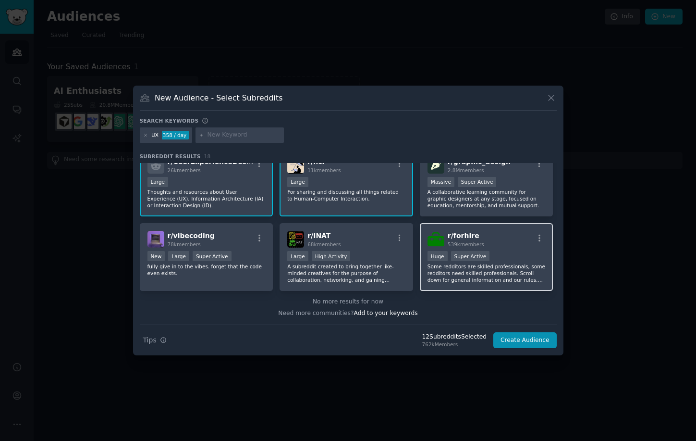
click at [525, 273] on p "Some redditors are skilled professionals, some redditors need skilled professio…" at bounding box center [487, 273] width 118 height 20
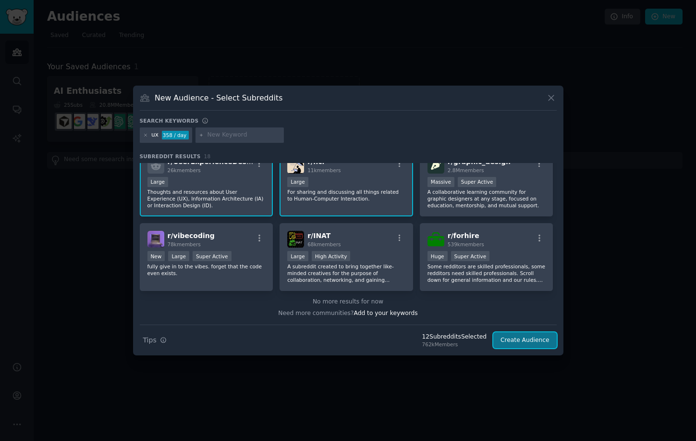
click at [528, 339] on button "Create Audience" at bounding box center [525, 340] width 63 height 16
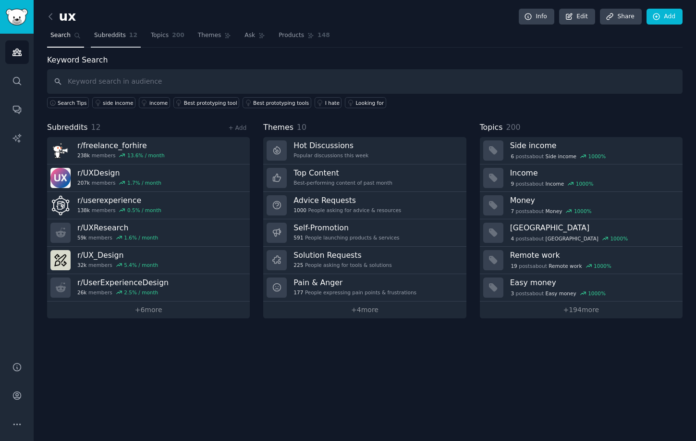
click at [109, 33] on span "Subreddits" at bounding box center [110, 35] width 32 height 9
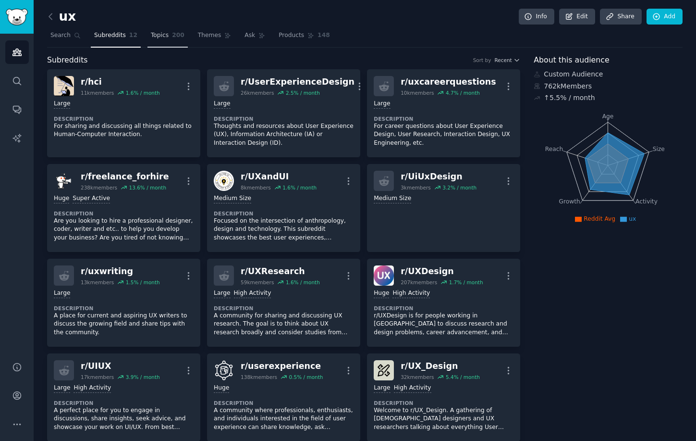
click at [172, 37] on span "200" at bounding box center [178, 35] width 12 height 9
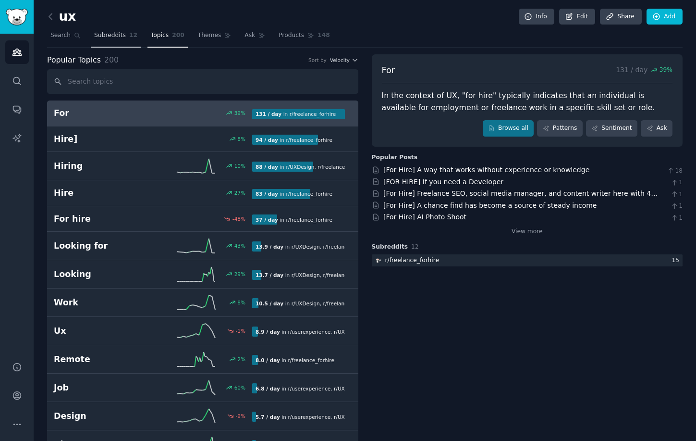
click at [104, 40] on link "Subreddits 12" at bounding box center [116, 38] width 50 height 20
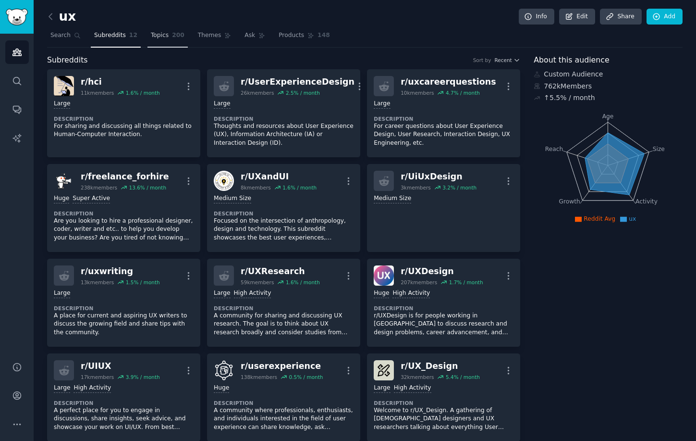
click at [163, 40] on link "Topics 200" at bounding box center [168, 38] width 40 height 20
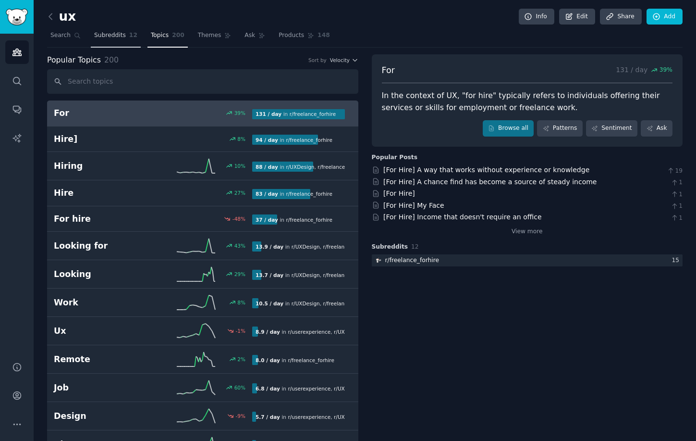
click at [101, 39] on span "Subreddits" at bounding box center [110, 35] width 32 height 9
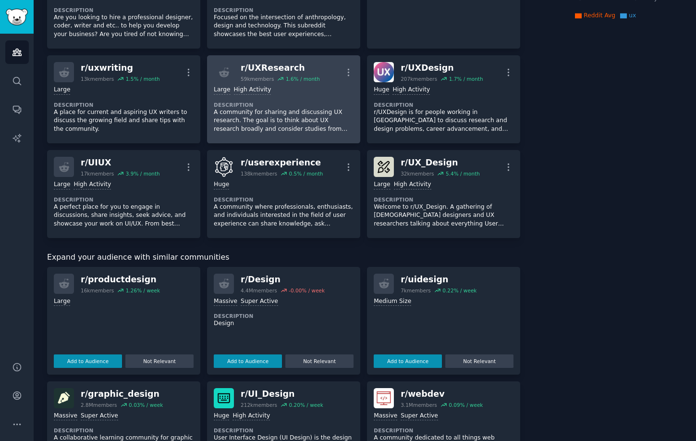
scroll to position [210, 0]
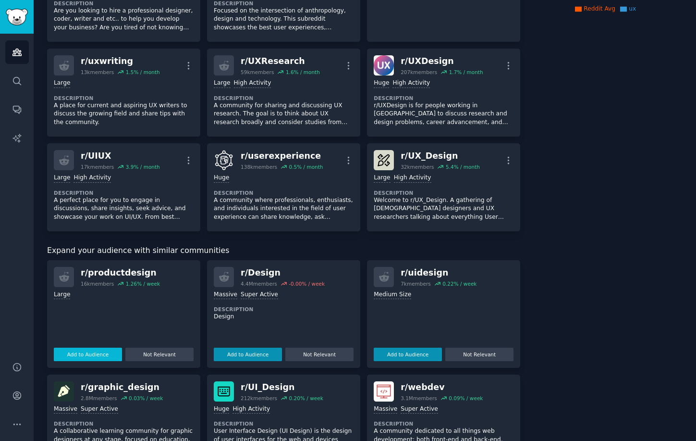
click at [89, 358] on button "Add to Audience" at bounding box center [88, 353] width 68 height 13
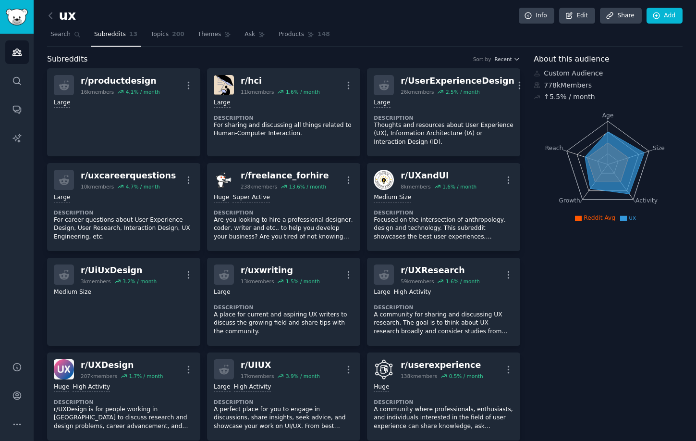
scroll to position [0, 0]
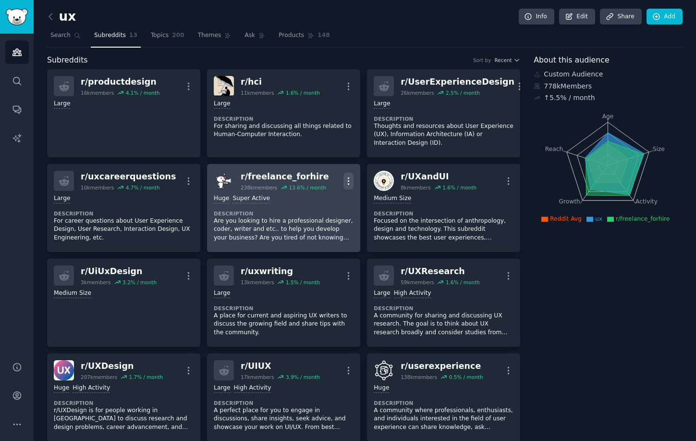
click at [347, 179] on icon "button" at bounding box center [349, 181] width 10 height 10
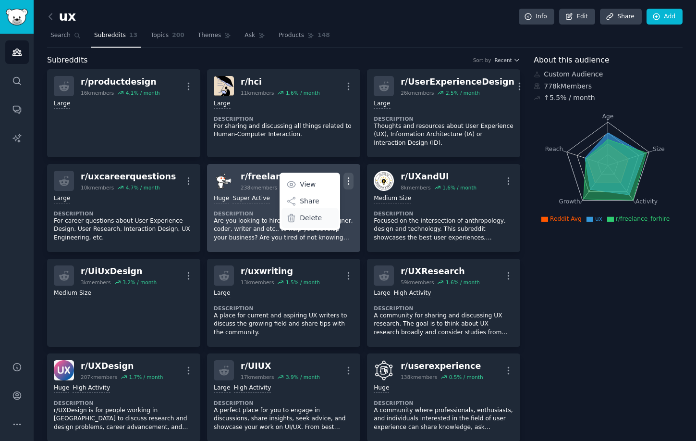
click at [301, 221] on p "Delete" at bounding box center [311, 218] width 22 height 10
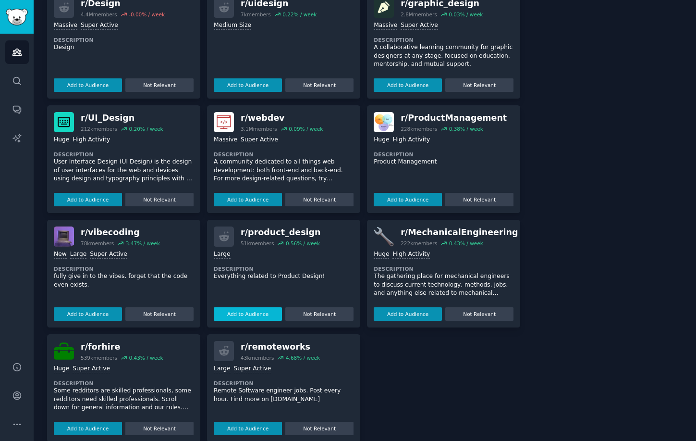
scroll to position [493, 0]
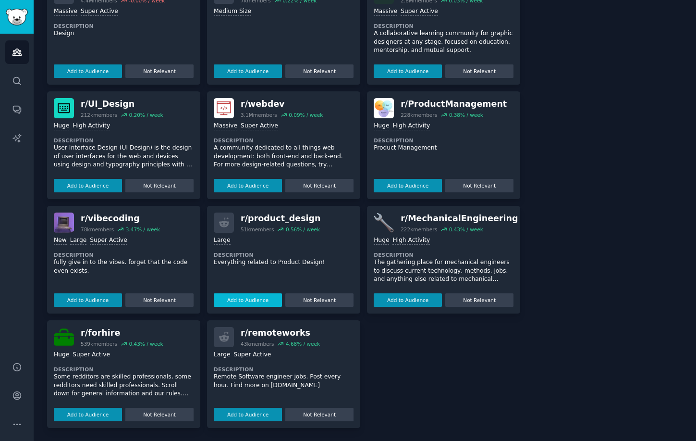
click at [256, 304] on button "Add to Audience" at bounding box center [248, 299] width 68 height 13
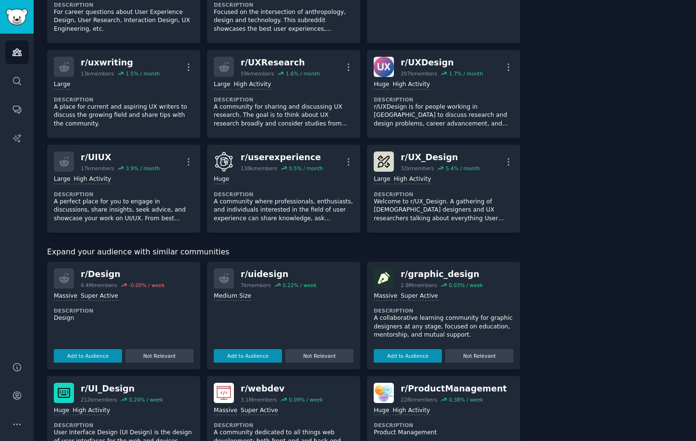
scroll to position [0, 0]
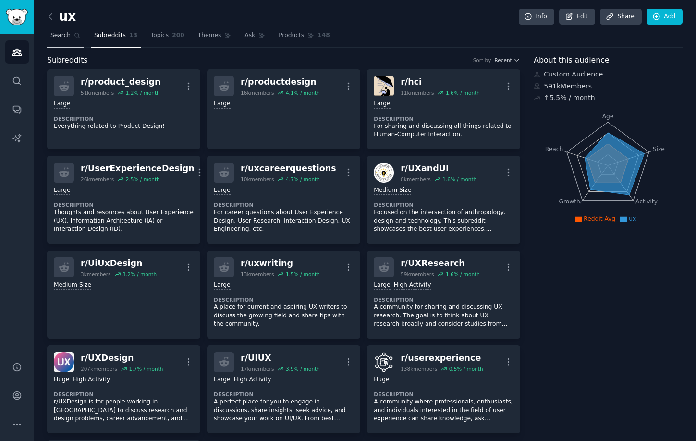
click at [60, 31] on span "Search" at bounding box center [60, 35] width 20 height 9
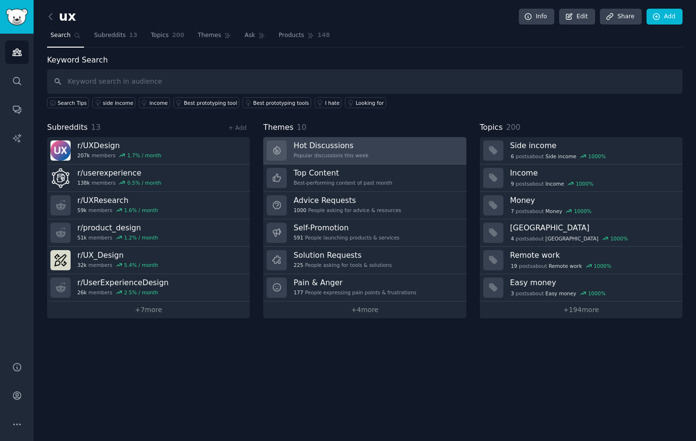
click at [364, 149] on h3 "Hot Discussions" at bounding box center [331, 145] width 75 height 10
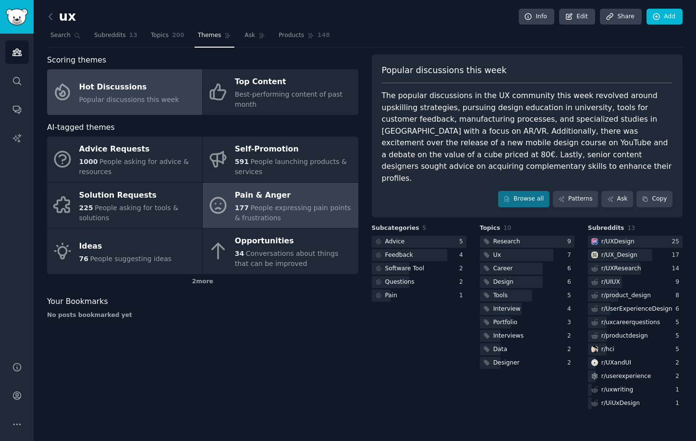
click at [312, 214] on div "177 People expressing pain points & frustrations" at bounding box center [294, 213] width 118 height 20
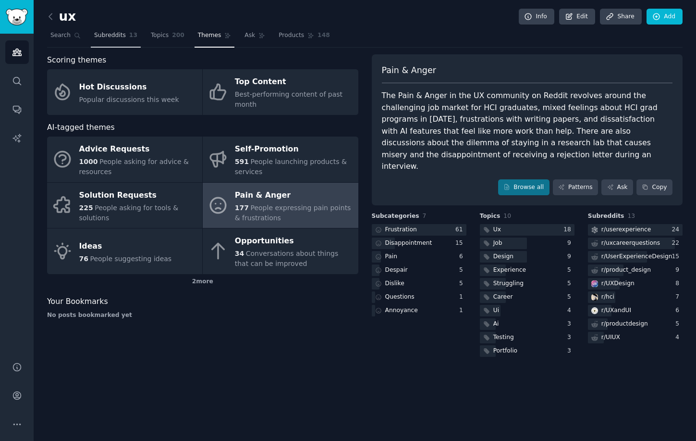
click at [122, 31] on span "Subreddits" at bounding box center [110, 35] width 32 height 9
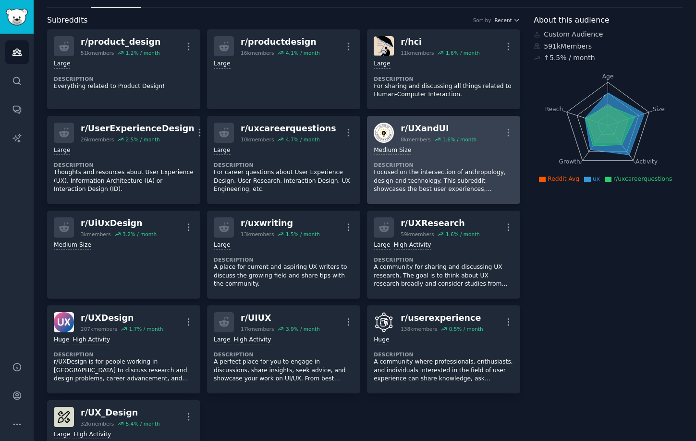
scroll to position [33, 0]
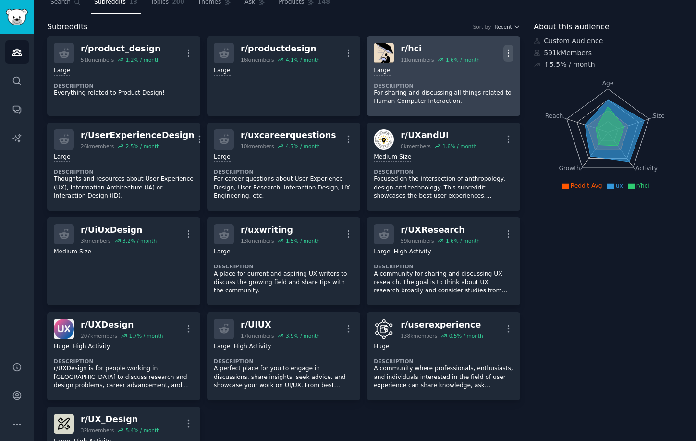
click at [509, 53] on icon "button" at bounding box center [509, 53] width 10 height 10
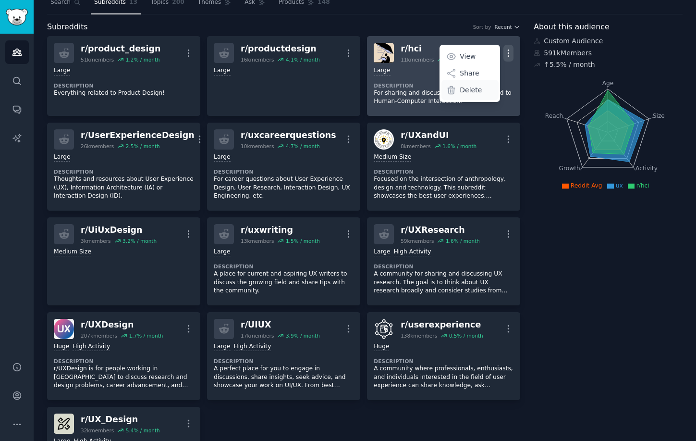
click at [482, 87] on div "Delete" at bounding box center [470, 90] width 57 height 20
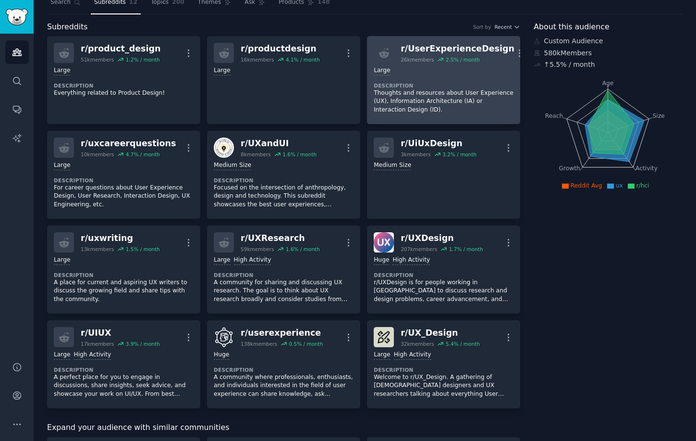
scroll to position [0, 0]
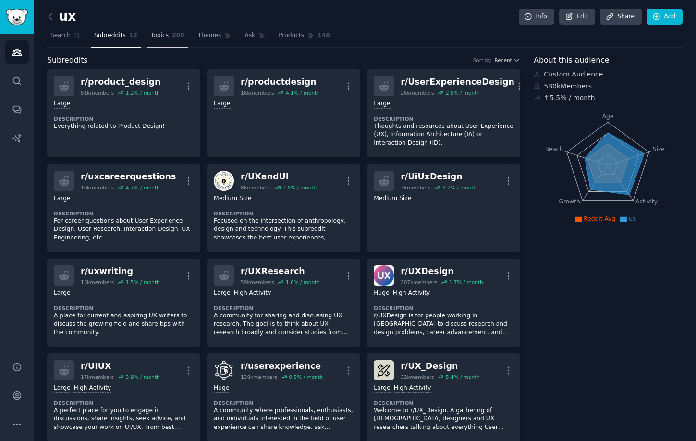
click at [163, 36] on span "Topics" at bounding box center [160, 35] width 18 height 9
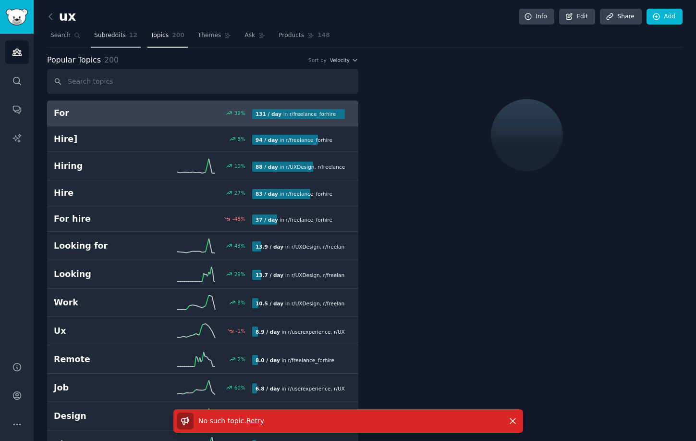
click at [114, 36] on span "Subreddits" at bounding box center [110, 35] width 32 height 9
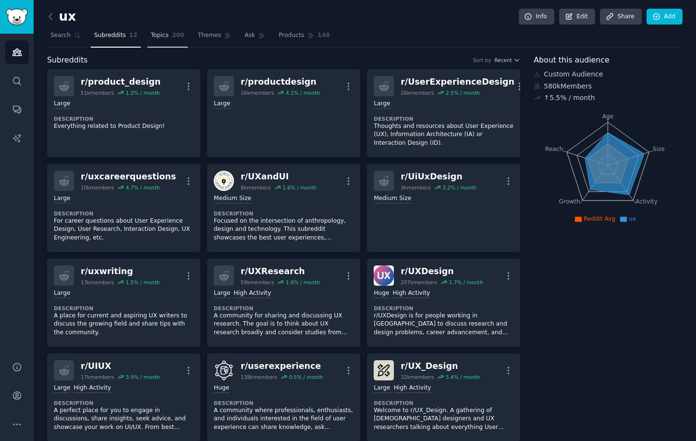
click at [178, 37] on span "200" at bounding box center [178, 35] width 12 height 9
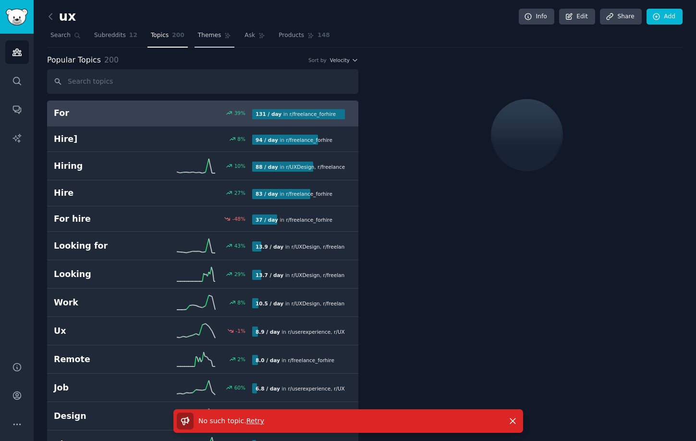
click at [211, 37] on span "Themes" at bounding box center [210, 35] width 24 height 9
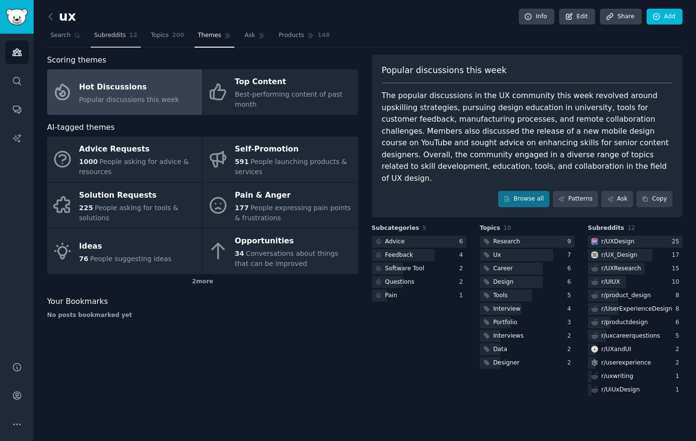
click at [121, 40] on link "Subreddits 12" at bounding box center [116, 38] width 50 height 20
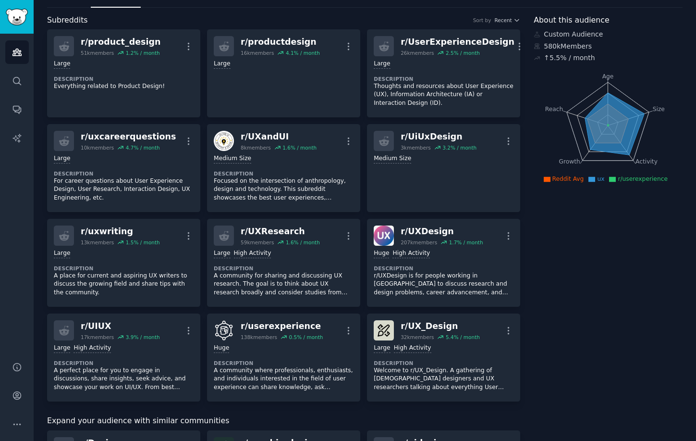
scroll to position [34, 0]
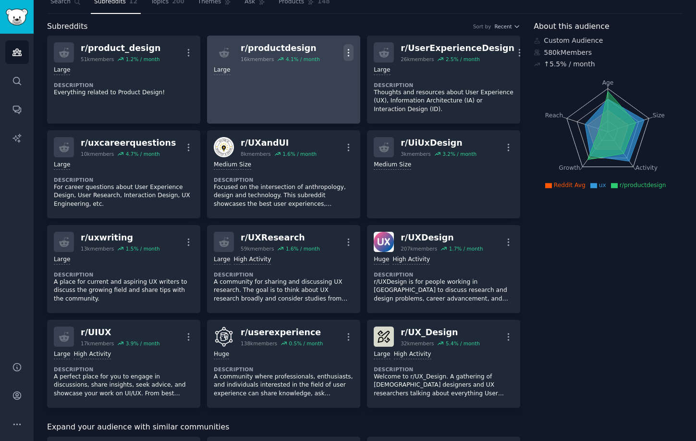
click at [349, 47] on button "More" at bounding box center [349, 52] width 10 height 17
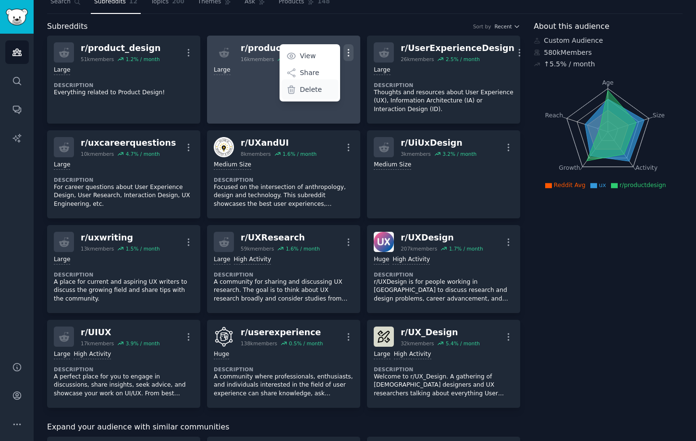
click at [318, 91] on p "Delete" at bounding box center [311, 90] width 22 height 10
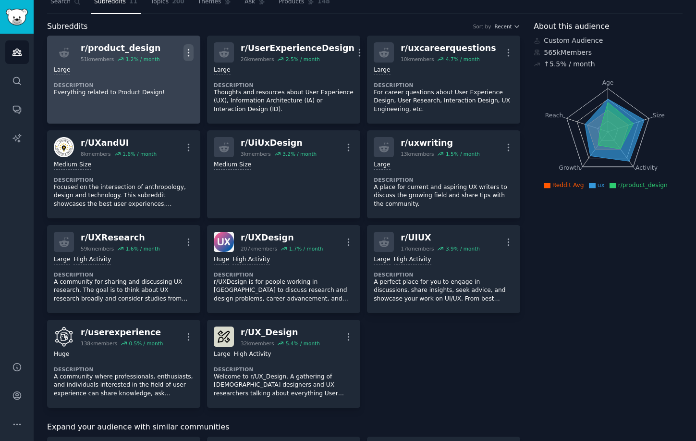
click at [191, 53] on icon "button" at bounding box center [189, 53] width 10 height 10
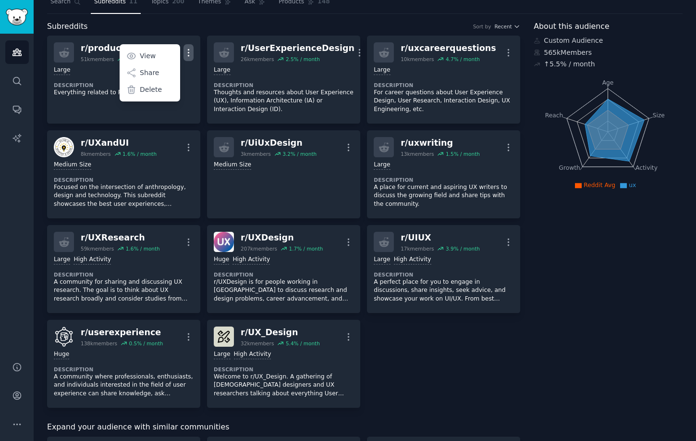
click at [434, 361] on div "r/ product_design 51k members 1.2 % / month More View Share Delete Large Descri…" at bounding box center [283, 222] width 473 height 372
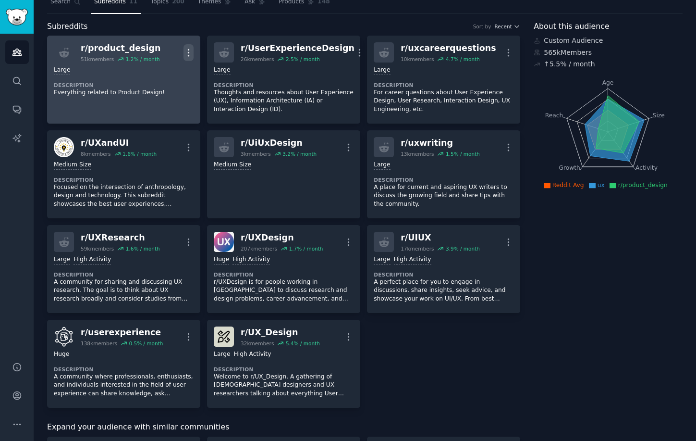
click at [188, 52] on icon "button" at bounding box center [188, 52] width 1 height 7
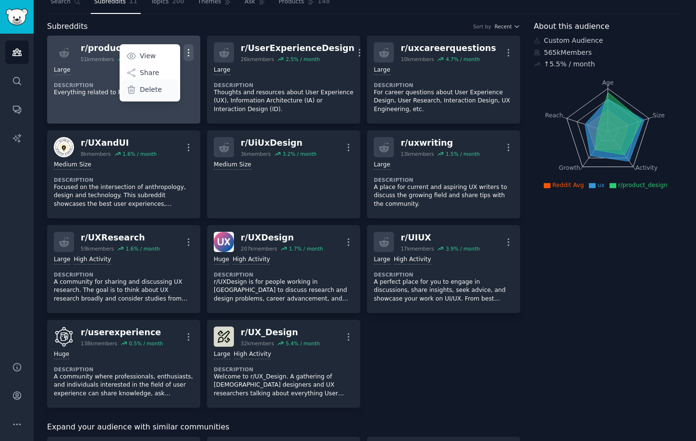
click at [154, 89] on p "Delete" at bounding box center [151, 90] width 22 height 10
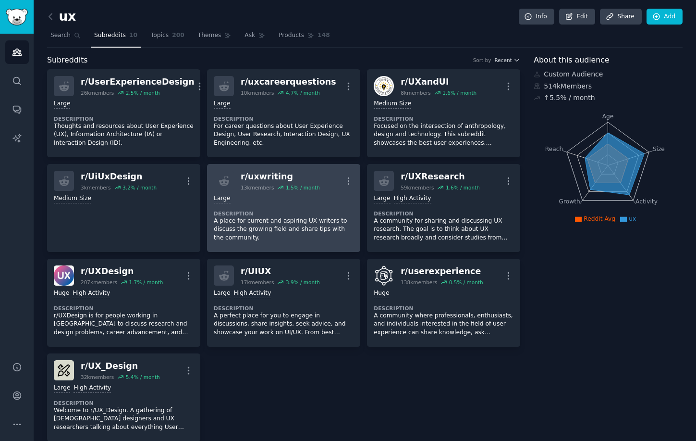
scroll to position [1, 0]
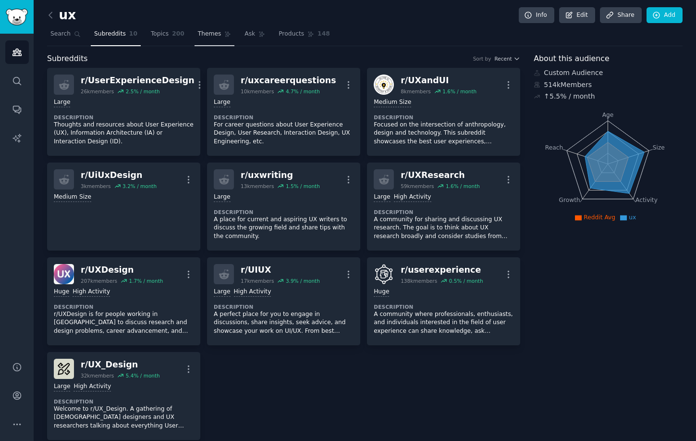
click at [210, 36] on span "Themes" at bounding box center [210, 34] width 24 height 9
